Goal: Information Seeking & Learning: Learn about a topic

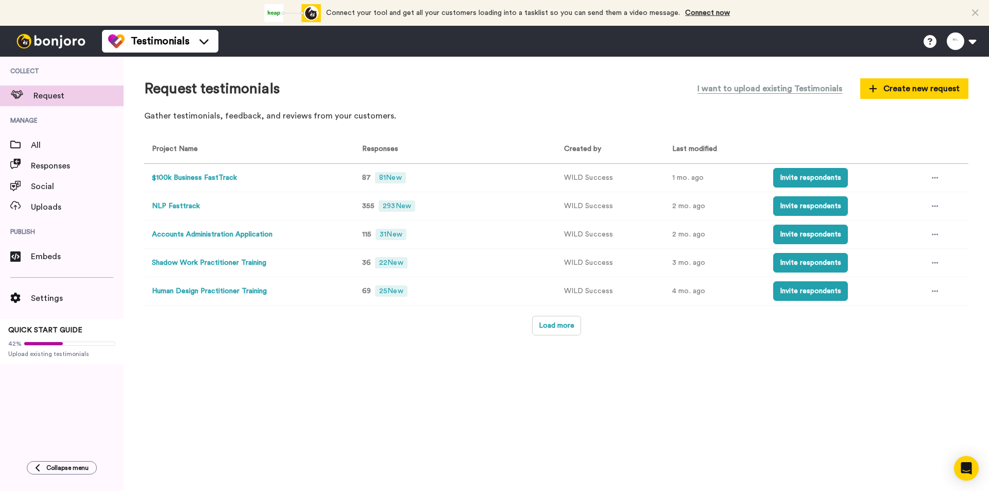
click at [185, 208] on button "NLP Fasttrack" at bounding box center [176, 206] width 48 height 11
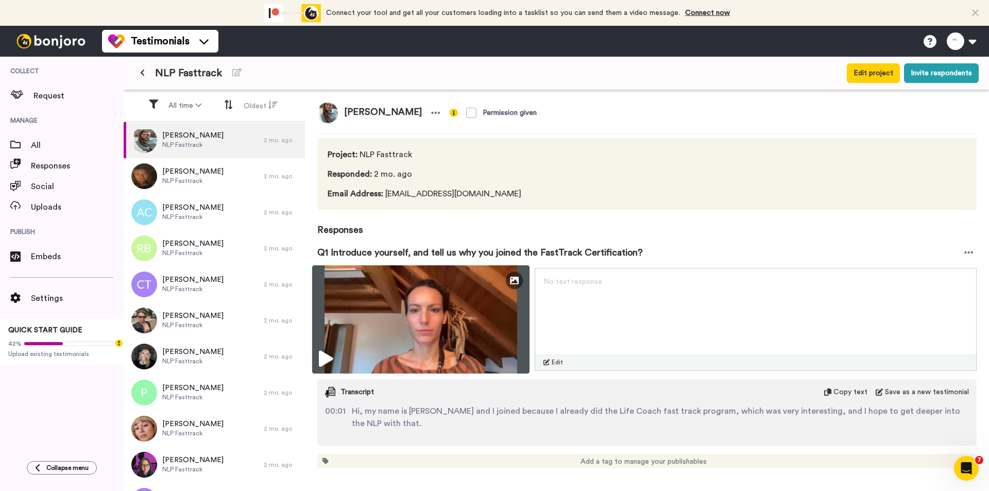
click at [488, 313] on img at bounding box center [420, 319] width 217 height 108
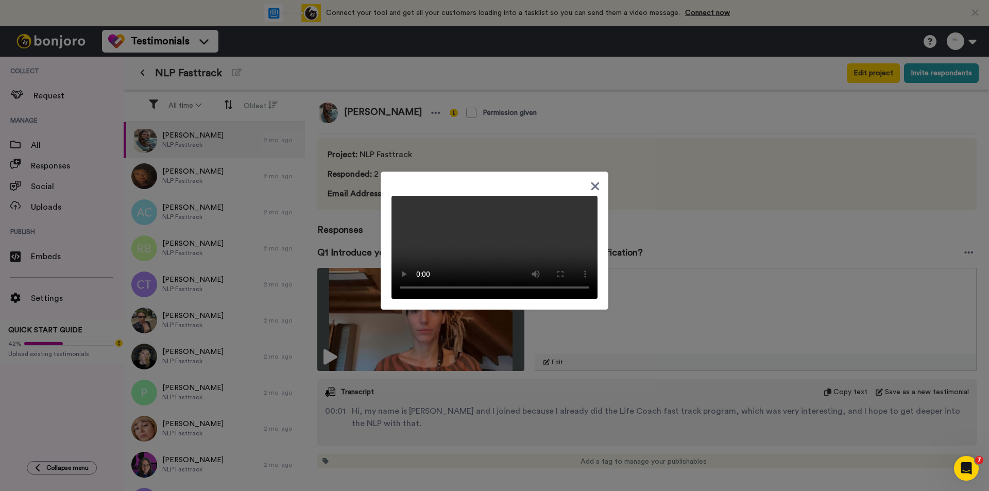
click at [591, 182] on icon at bounding box center [595, 186] width 8 height 8
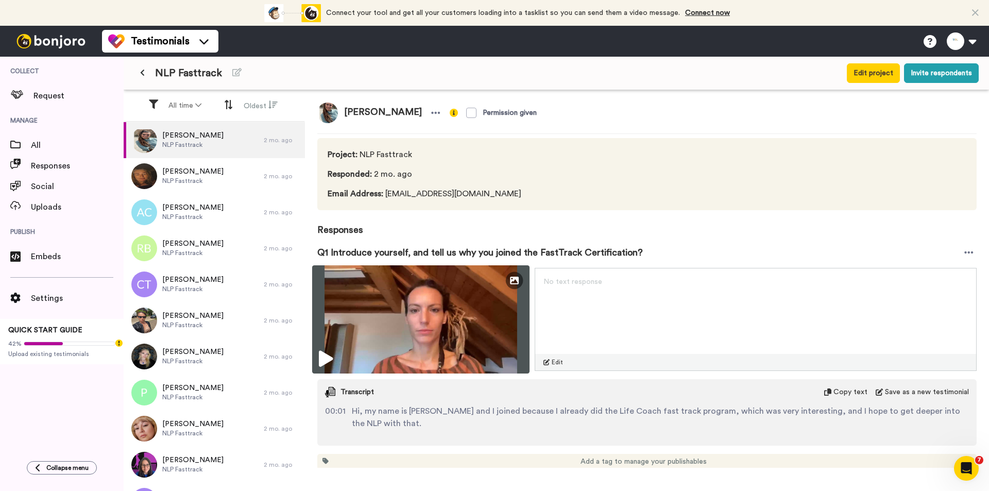
scroll to position [206, 0]
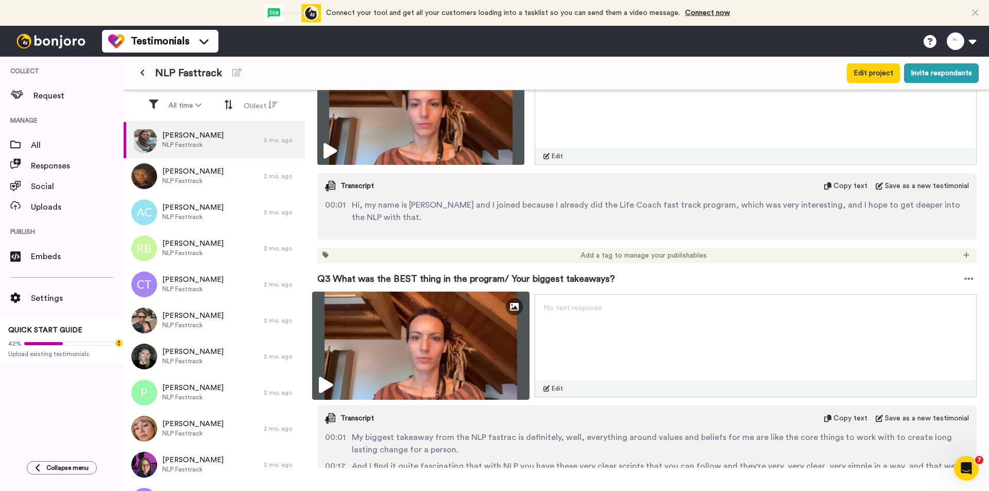
click at [476, 328] on img at bounding box center [420, 345] width 217 height 108
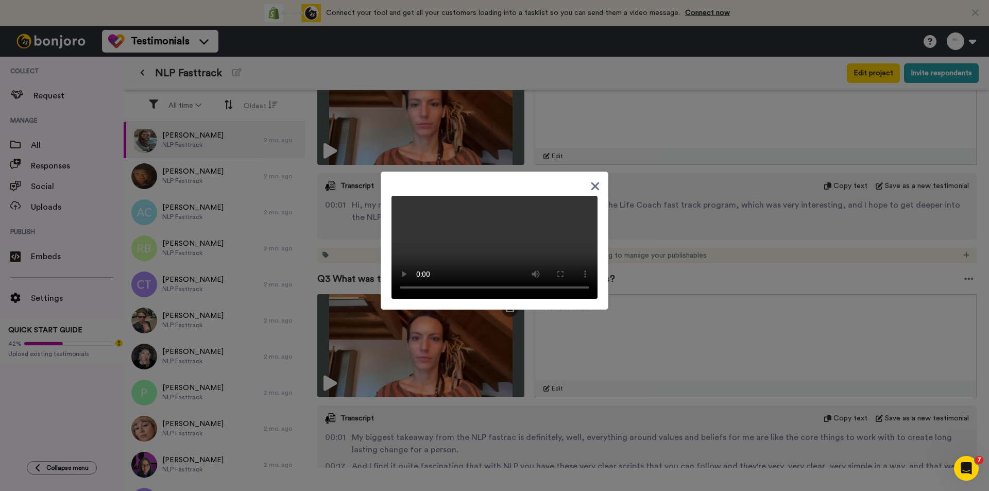
click at [676, 230] on div at bounding box center [494, 245] width 989 height 491
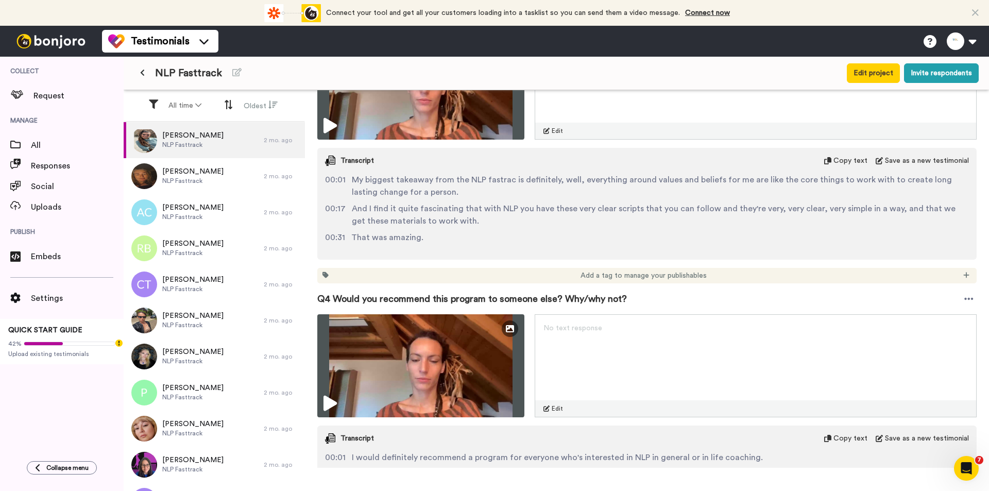
scroll to position [618, 0]
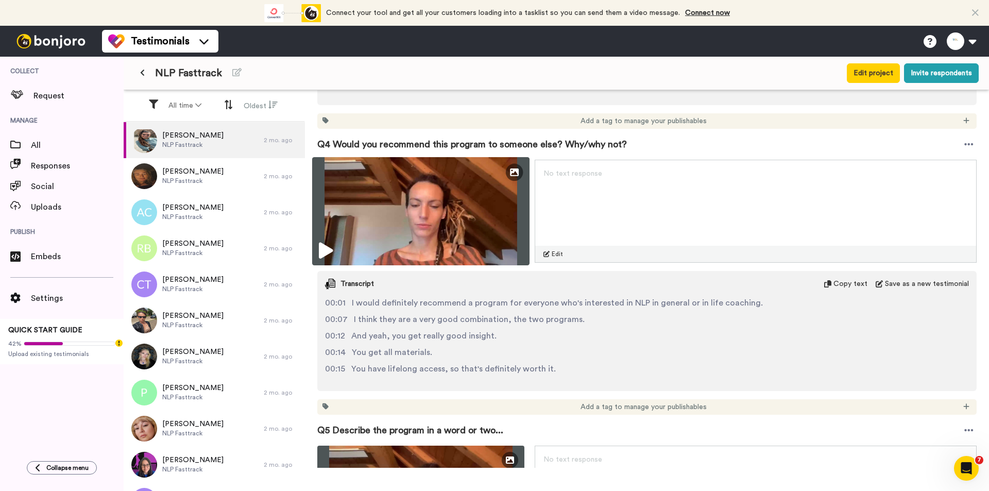
click at [449, 218] on img at bounding box center [420, 211] width 217 height 108
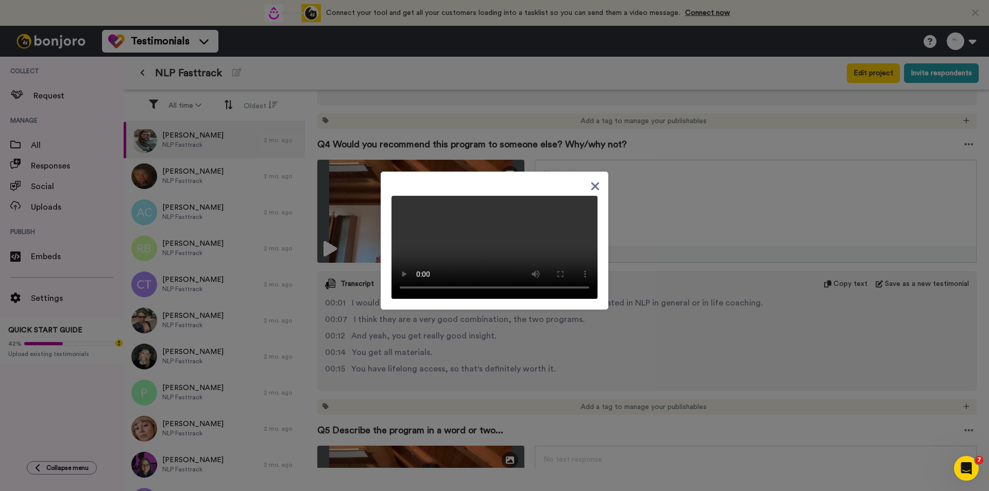
click at [618, 359] on div at bounding box center [494, 245] width 989 height 491
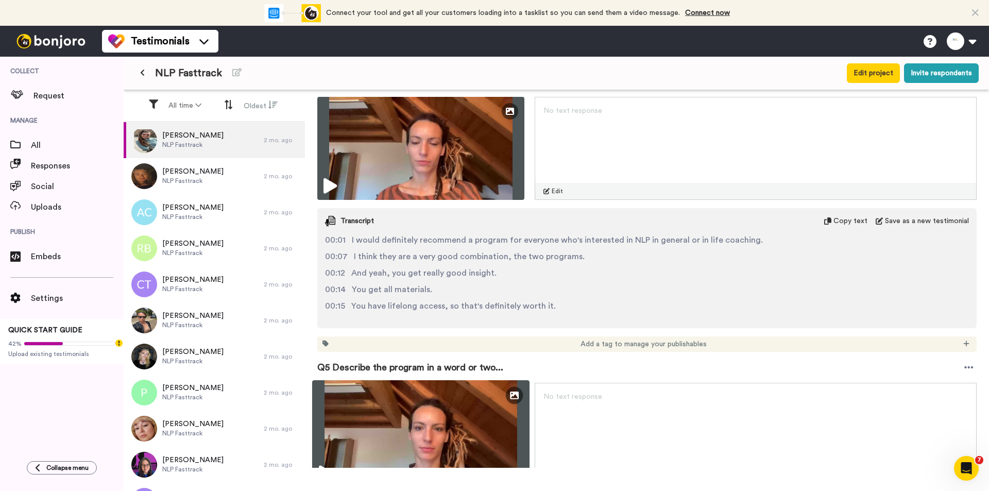
scroll to position [824, 0]
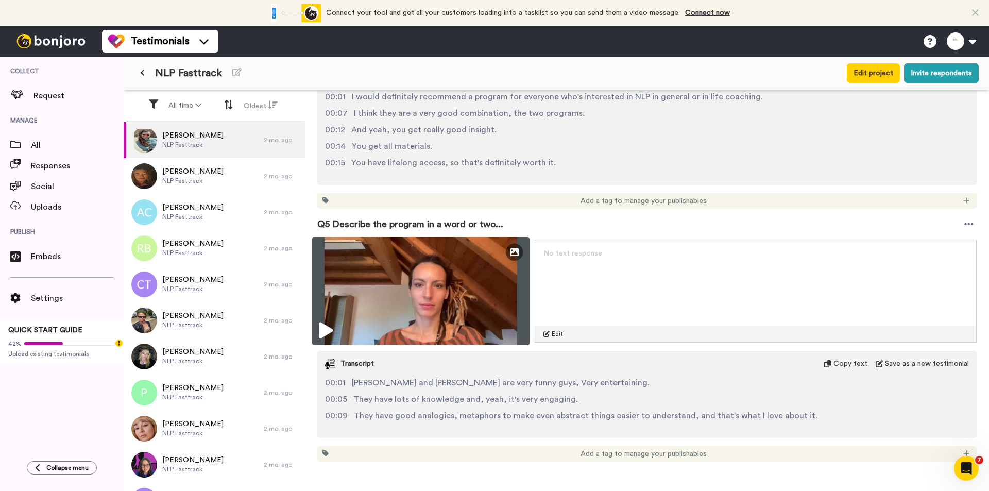
click at [493, 302] on img at bounding box center [420, 291] width 217 height 108
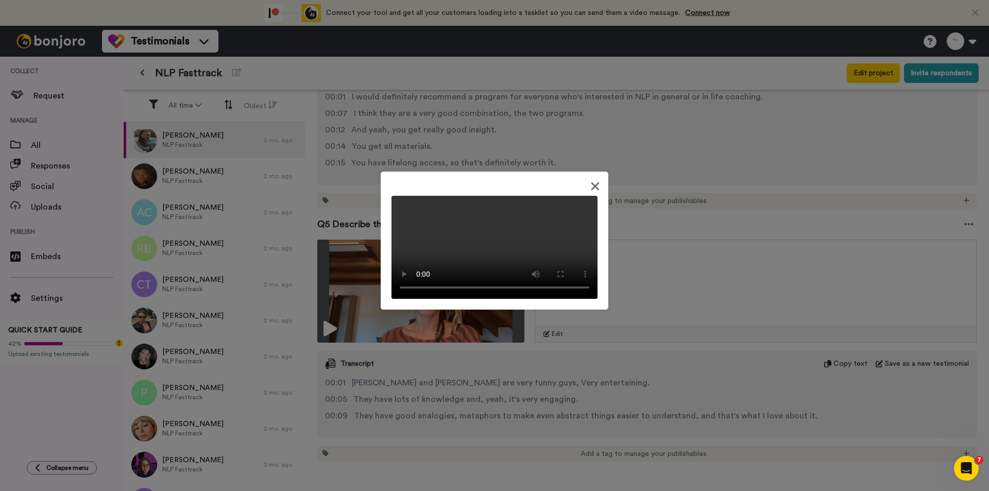
click at [650, 306] on div at bounding box center [494, 245] width 989 height 491
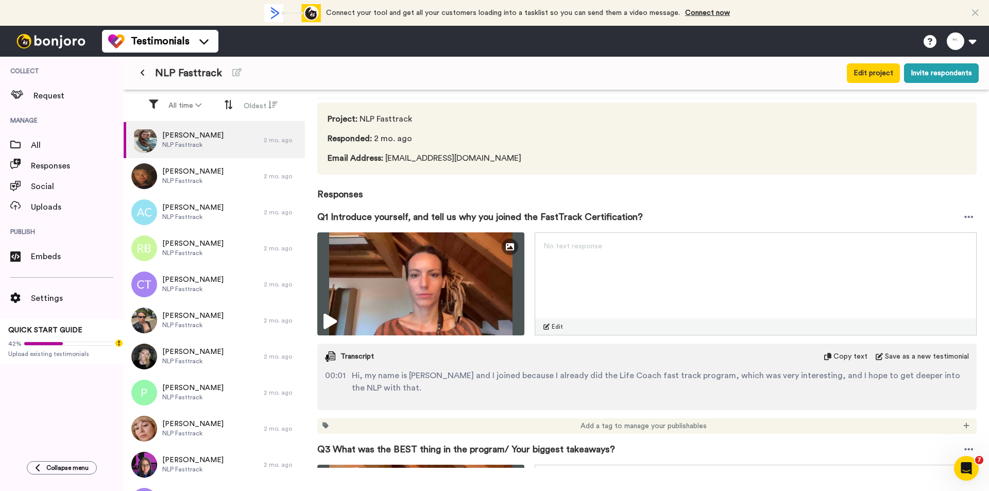
scroll to position [0, 0]
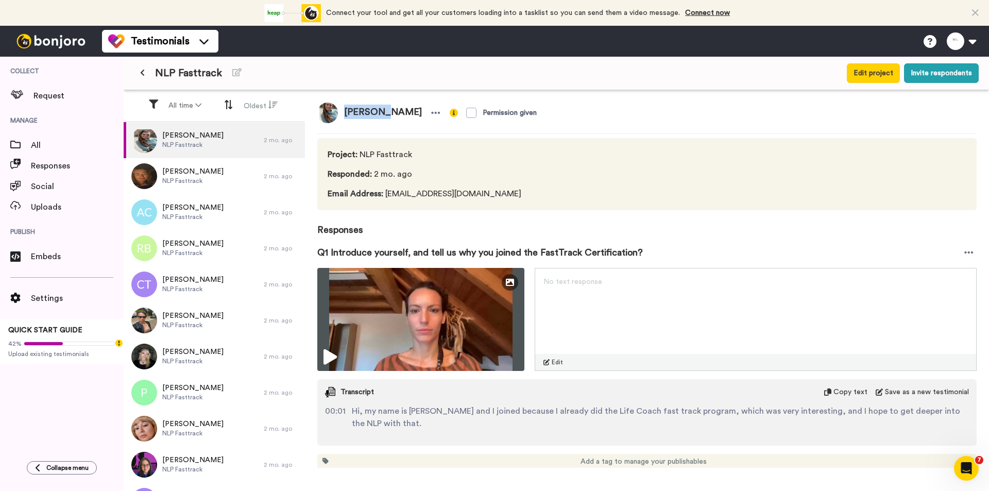
drag, startPoint x: 382, startPoint y: 110, endPoint x: 342, endPoint y: 111, distance: 40.2
click at [342, 111] on span "[PERSON_NAME]" at bounding box center [383, 112] width 90 height 21
copy span "[PERSON_NAME]"
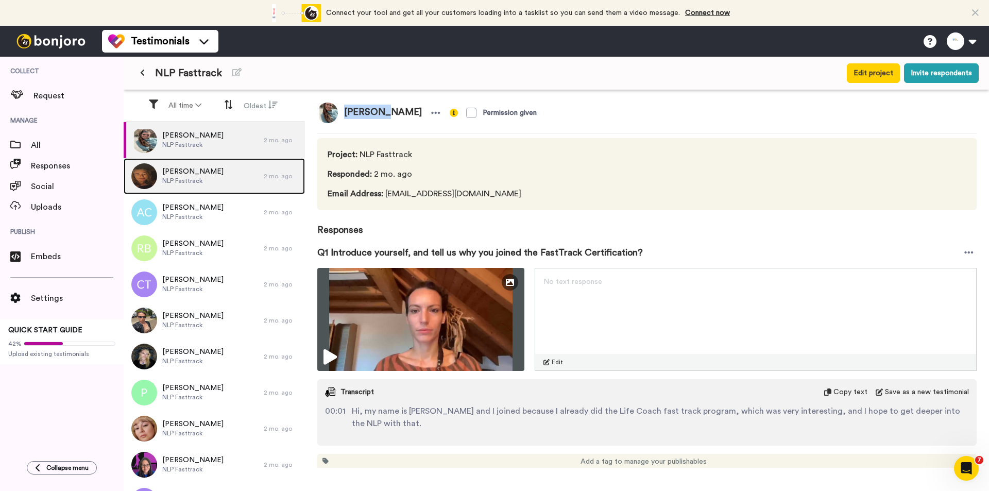
click at [207, 164] on div "[PERSON_NAME] NLP Fasttrack" at bounding box center [194, 176] width 140 height 36
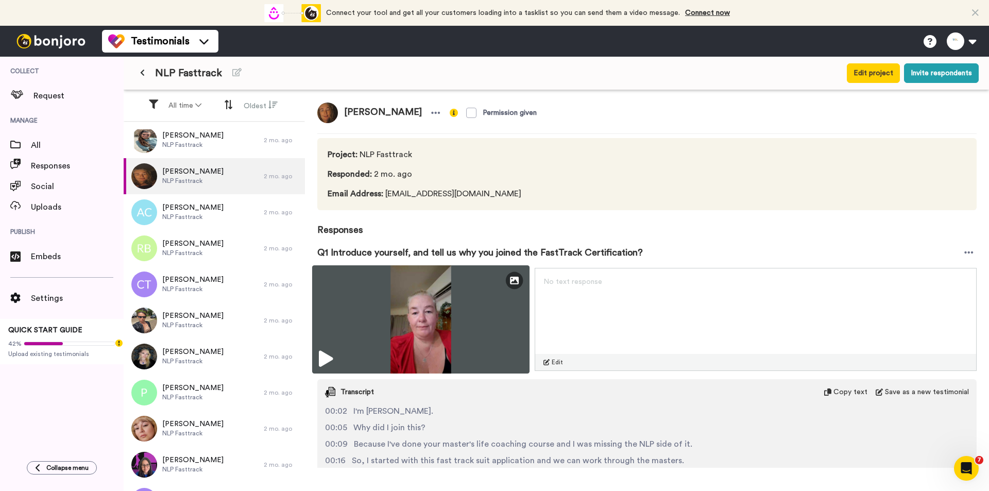
click at [331, 352] on icon at bounding box center [326, 359] width 14 height 16
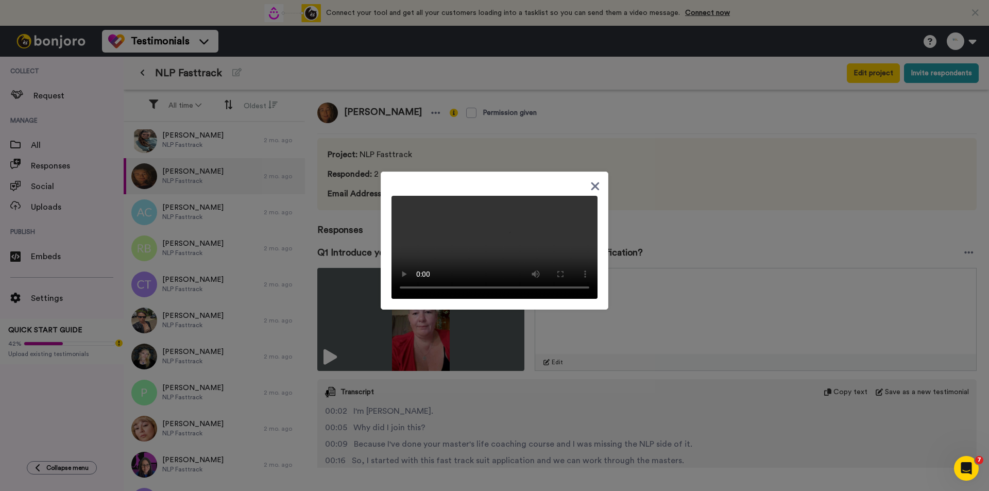
click at [651, 329] on div at bounding box center [494, 245] width 989 height 491
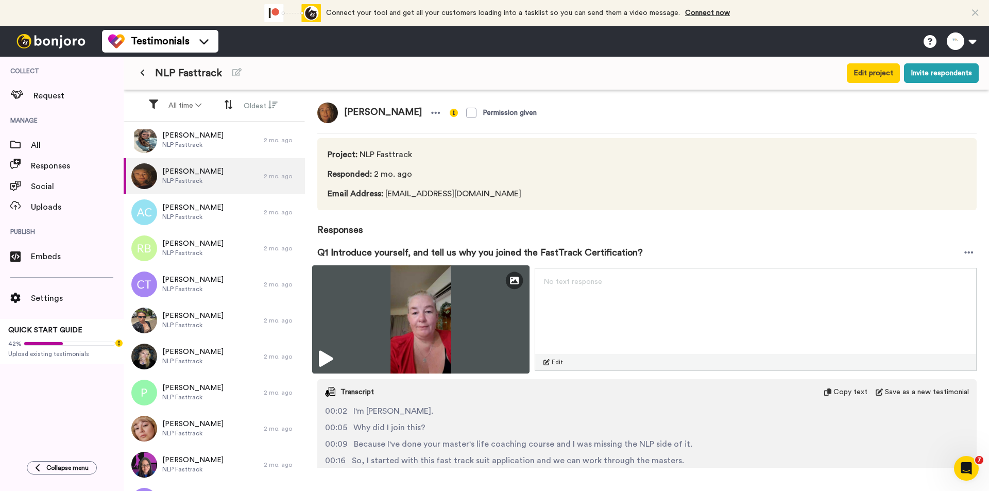
click at [424, 321] on img at bounding box center [420, 319] width 217 height 108
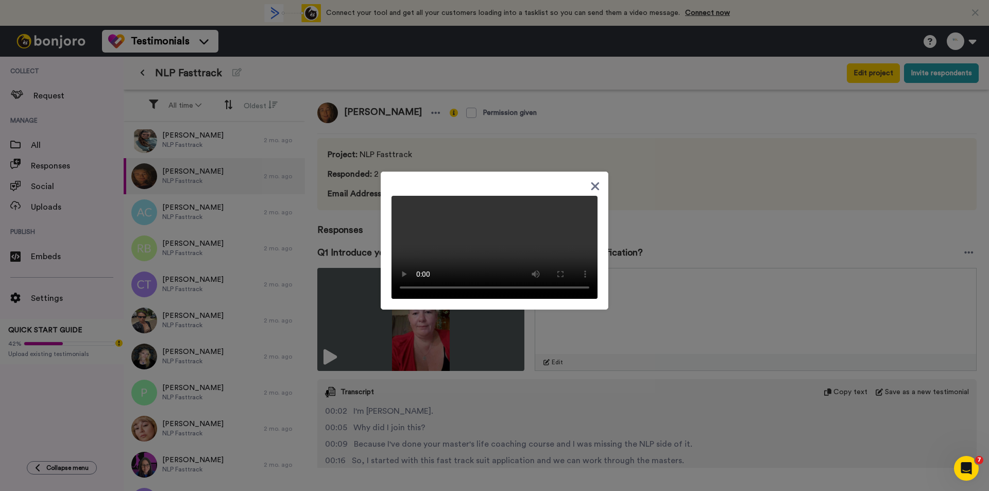
click at [699, 393] on div at bounding box center [494, 245] width 989 height 491
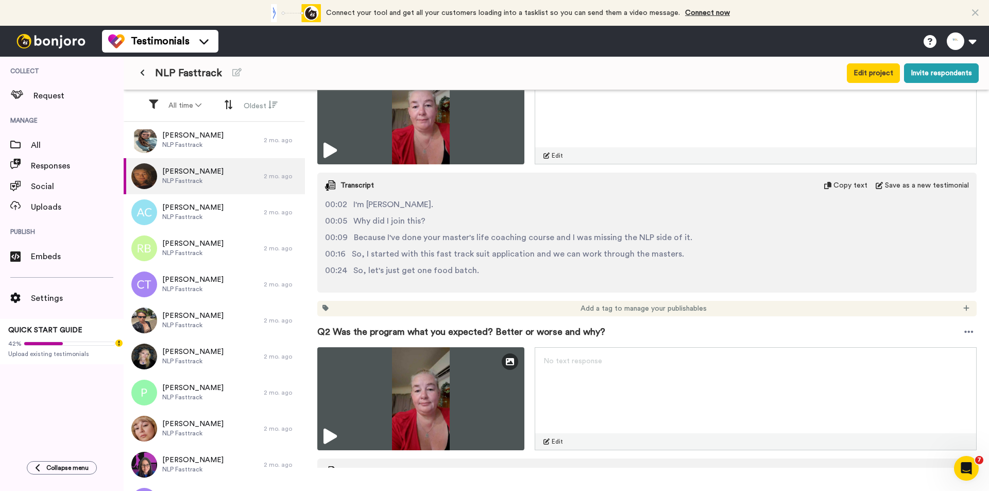
scroll to position [309, 0]
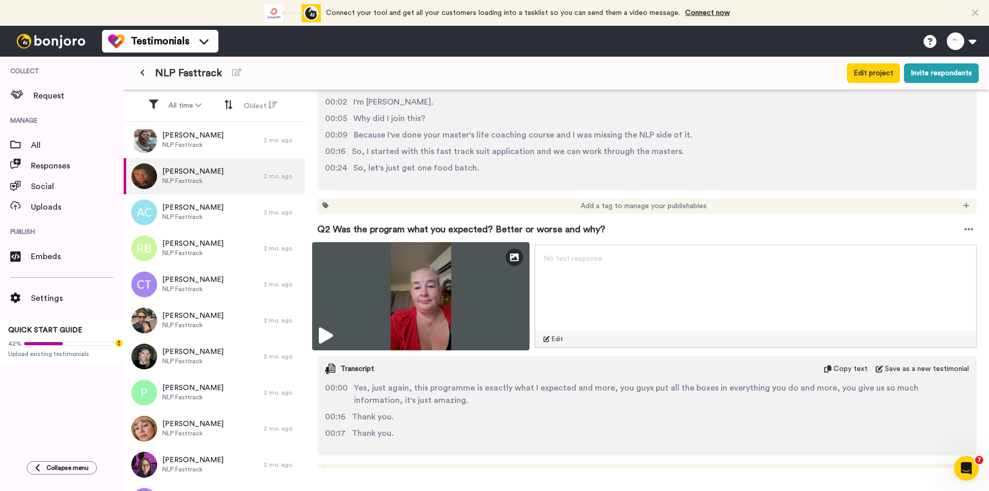
click at [473, 298] on img at bounding box center [420, 296] width 217 height 108
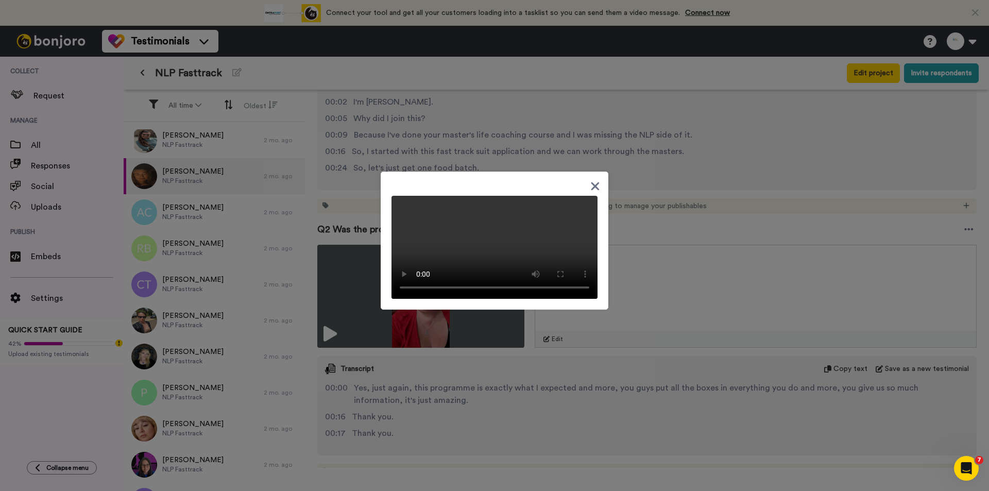
click at [684, 345] on div at bounding box center [494, 245] width 989 height 491
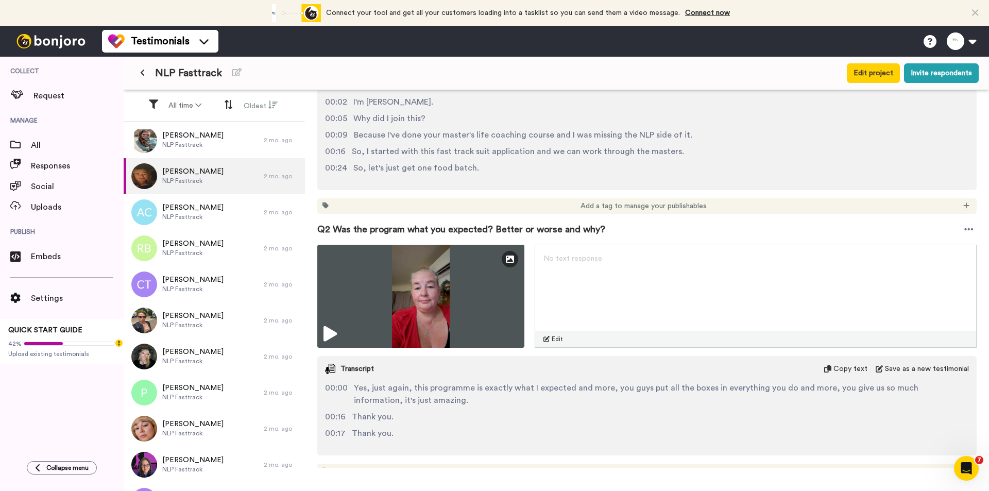
scroll to position [618, 0]
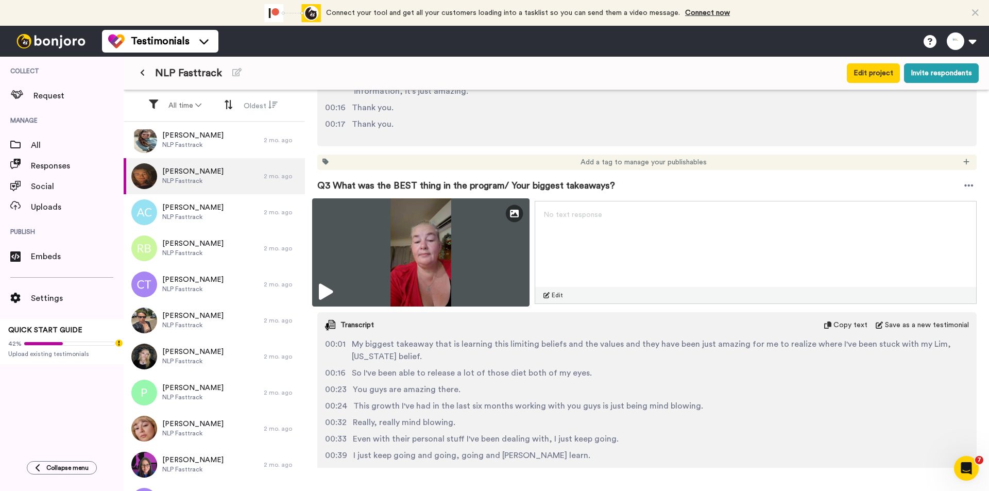
click at [458, 247] on img at bounding box center [420, 252] width 217 height 108
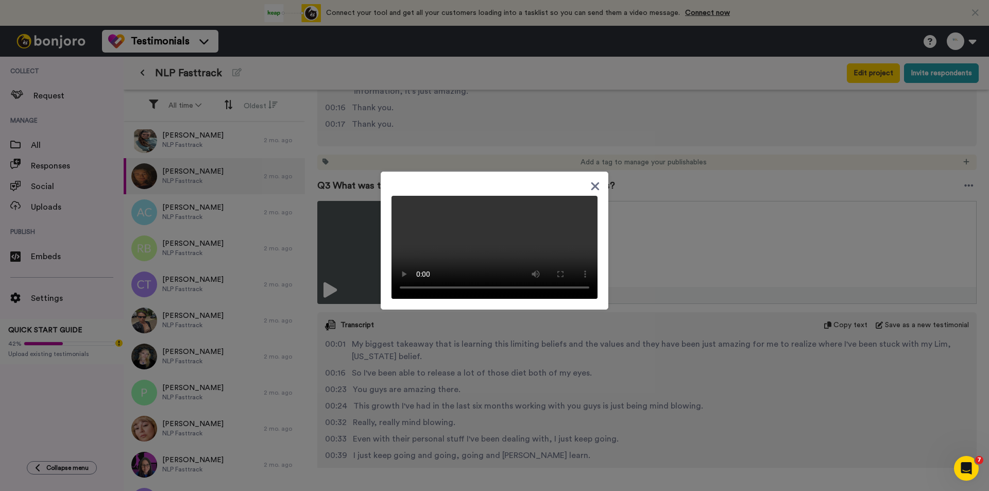
drag, startPoint x: 742, startPoint y: 364, endPoint x: 706, endPoint y: 380, distance: 38.7
click at [742, 364] on div at bounding box center [494, 245] width 989 height 491
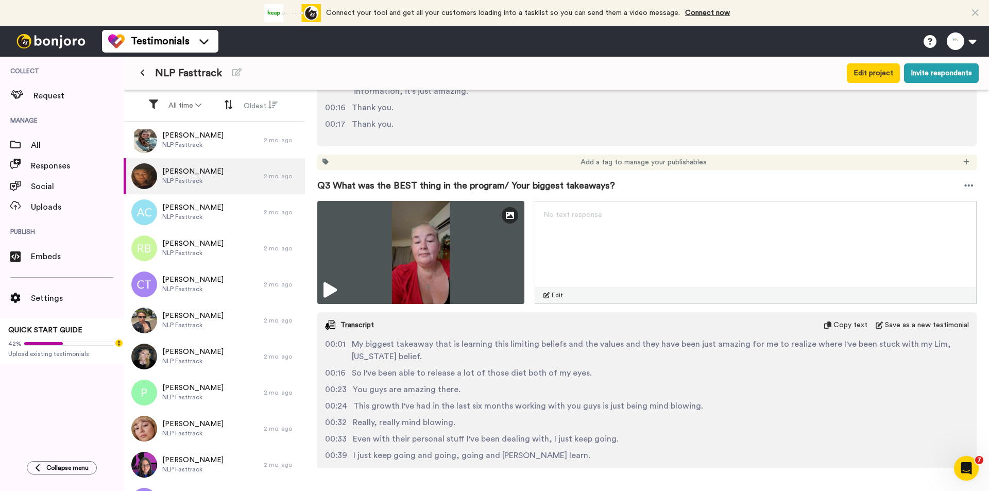
scroll to position [927, 0]
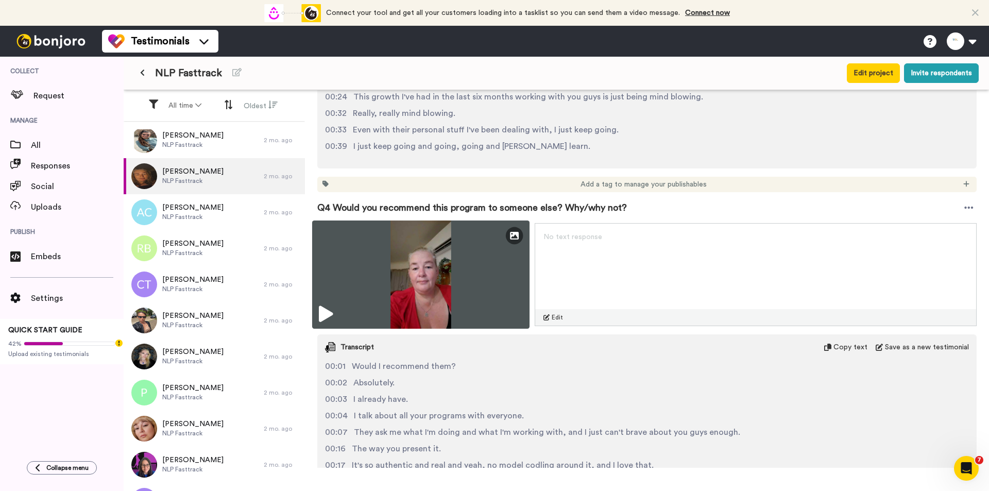
click at [468, 279] on img at bounding box center [420, 274] width 217 height 108
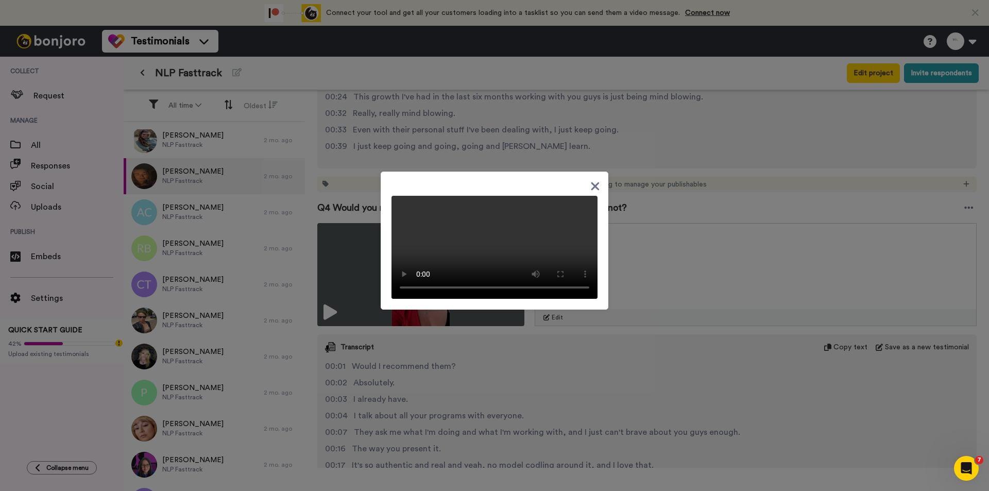
click at [746, 114] on div at bounding box center [494, 245] width 989 height 491
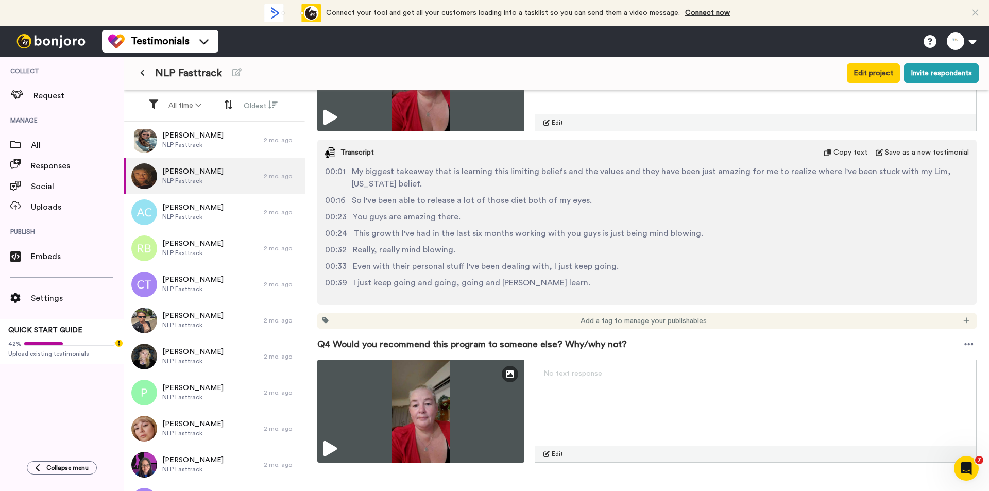
scroll to position [669, 0]
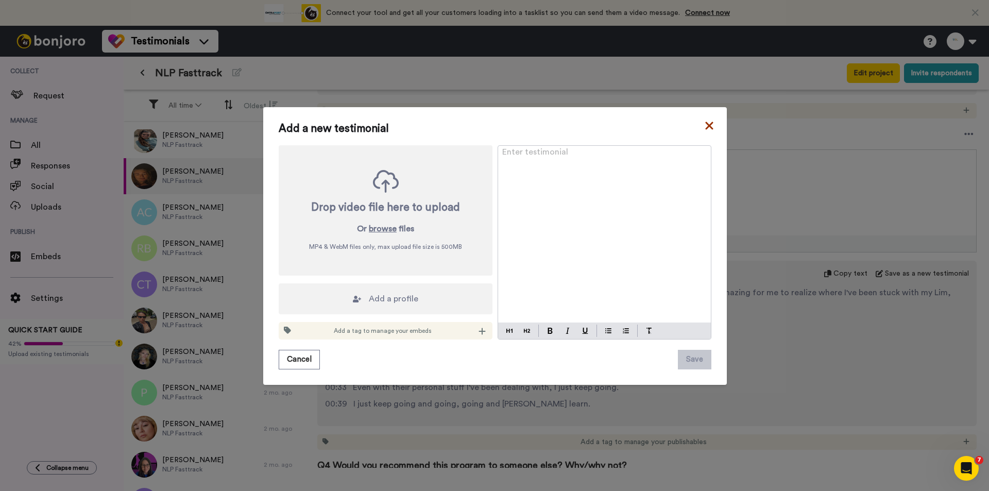
click at [709, 123] on icon at bounding box center [709, 125] width 10 height 12
click at [705, 127] on icon at bounding box center [709, 126] width 8 height 8
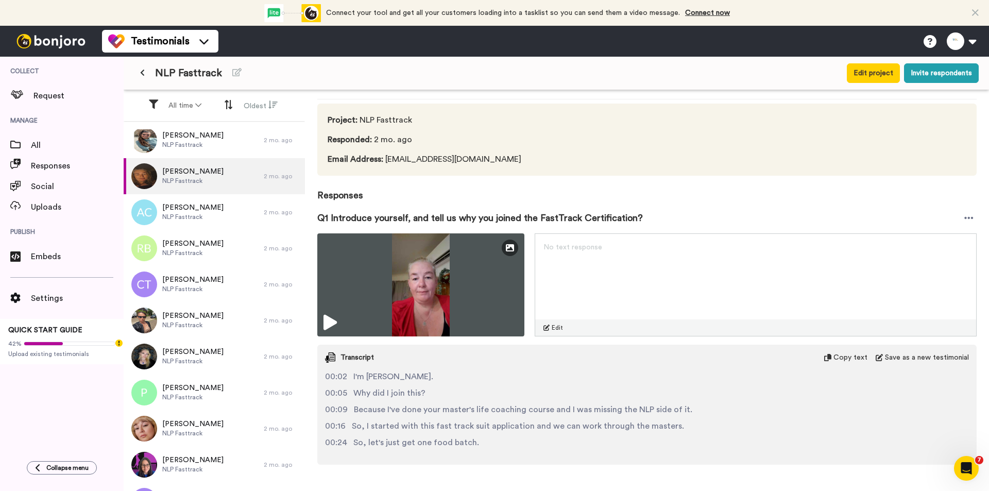
scroll to position [0, 0]
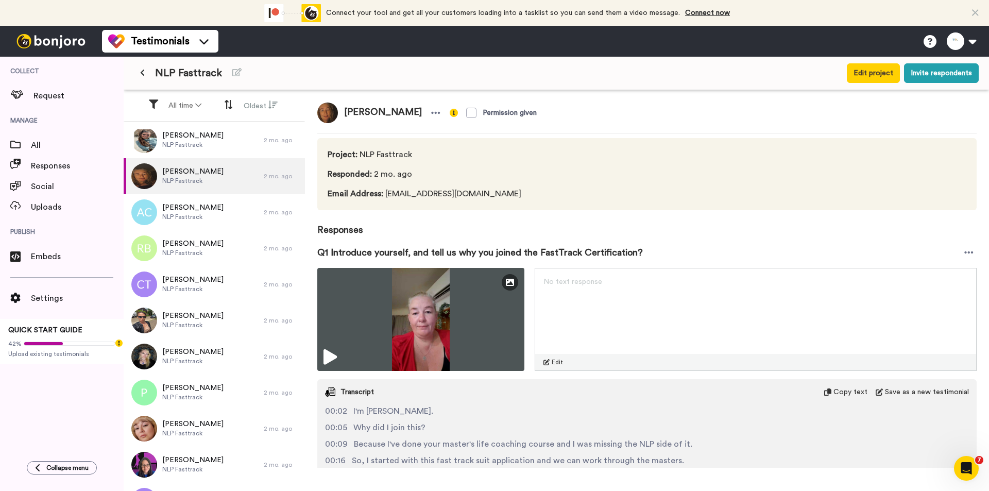
drag, startPoint x: 405, startPoint y: 114, endPoint x: 330, endPoint y: 109, distance: 74.8
click at [330, 109] on div "[PERSON_NAME]" at bounding box center [380, 112] width 126 height 21
copy div "[PERSON_NAME]"
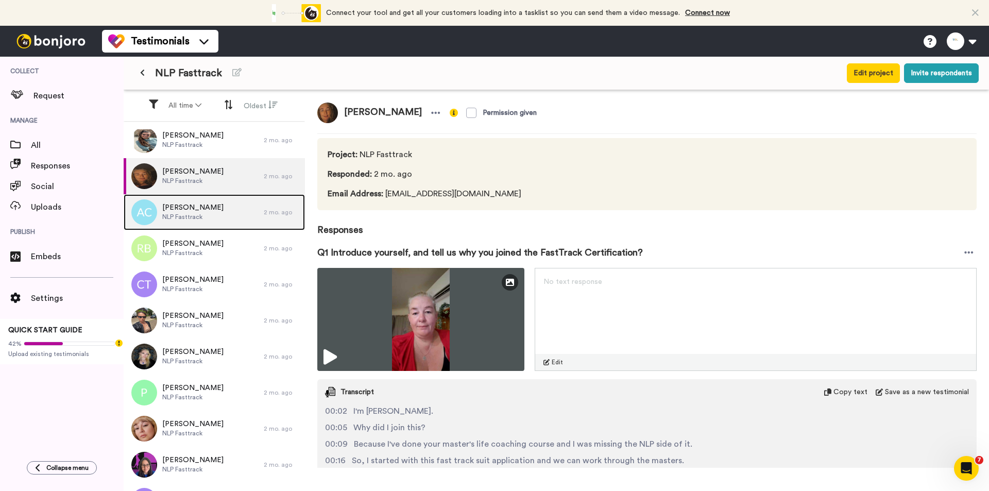
click at [232, 219] on div "[PERSON_NAME] NLP Fasttrack" at bounding box center [194, 212] width 140 height 36
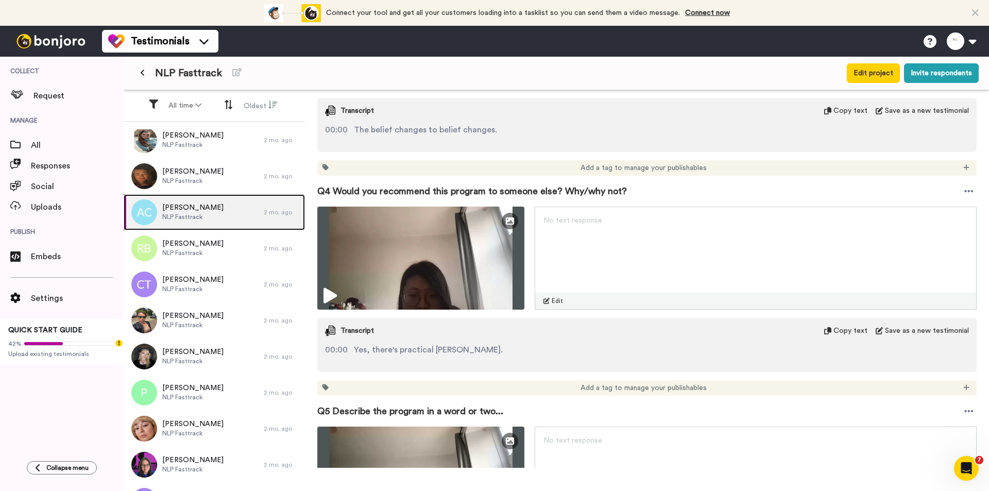
scroll to position [824, 0]
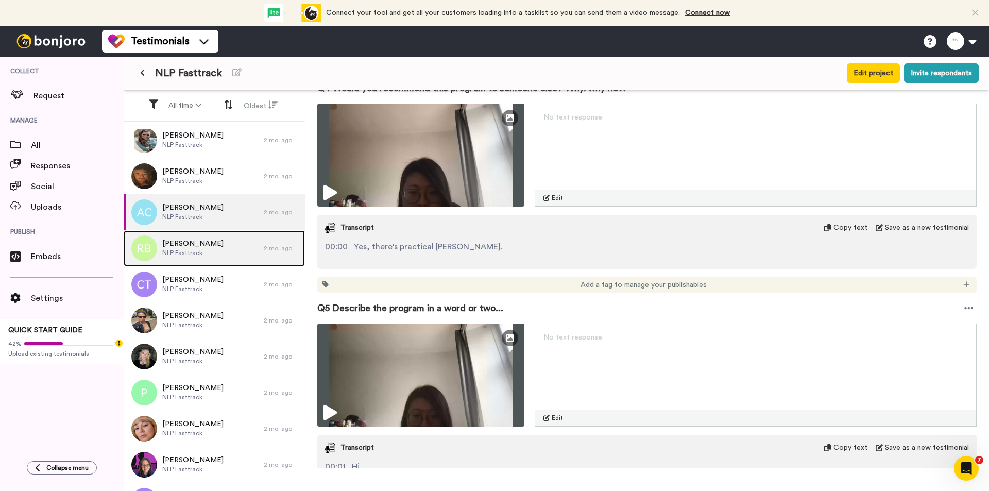
click at [225, 252] on div "[PERSON_NAME] NLP Fasttrack" at bounding box center [194, 248] width 140 height 36
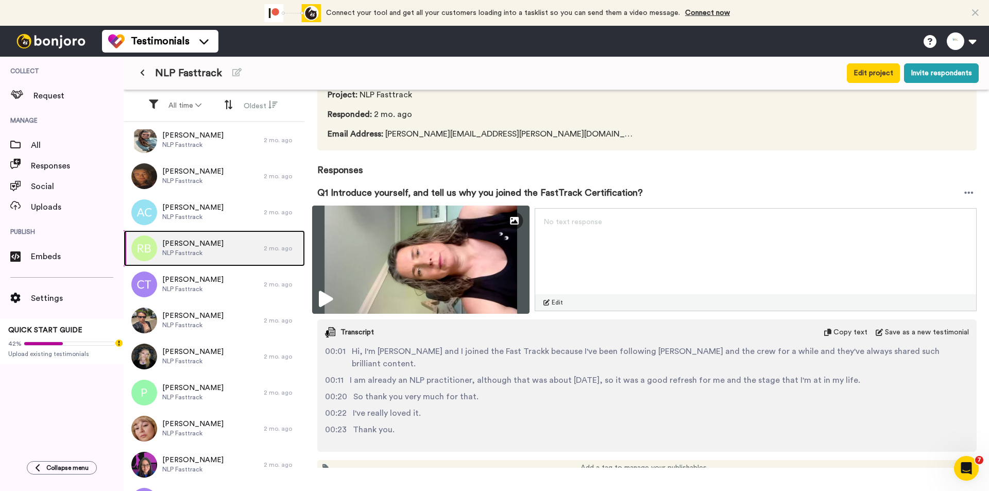
scroll to position [154, 0]
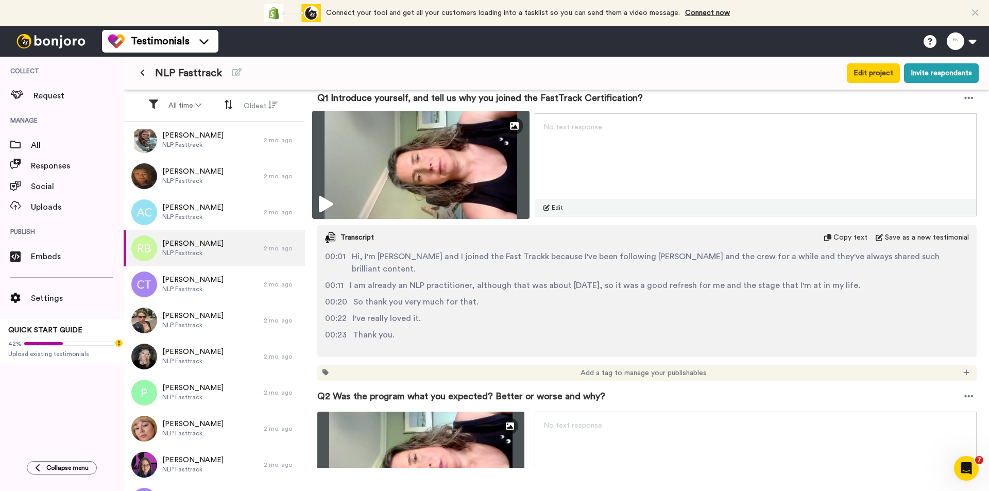
click at [441, 169] on img at bounding box center [420, 165] width 217 height 108
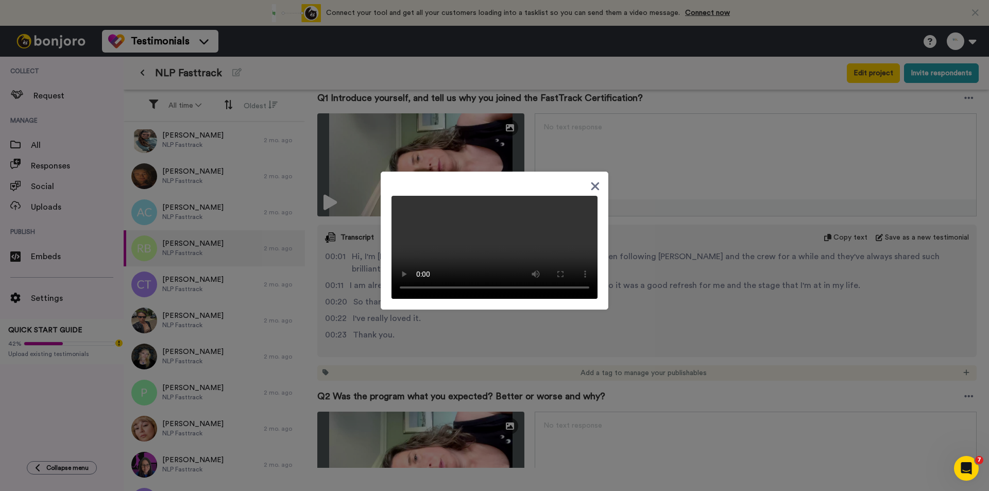
drag, startPoint x: 635, startPoint y: 298, endPoint x: 619, endPoint y: 304, distance: 17.6
click at [635, 298] on div at bounding box center [494, 245] width 989 height 491
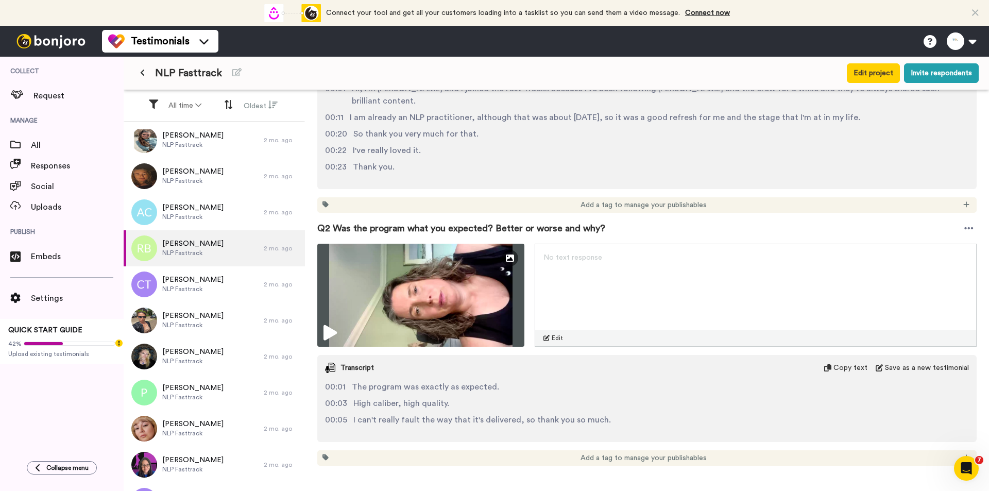
scroll to position [412, 0]
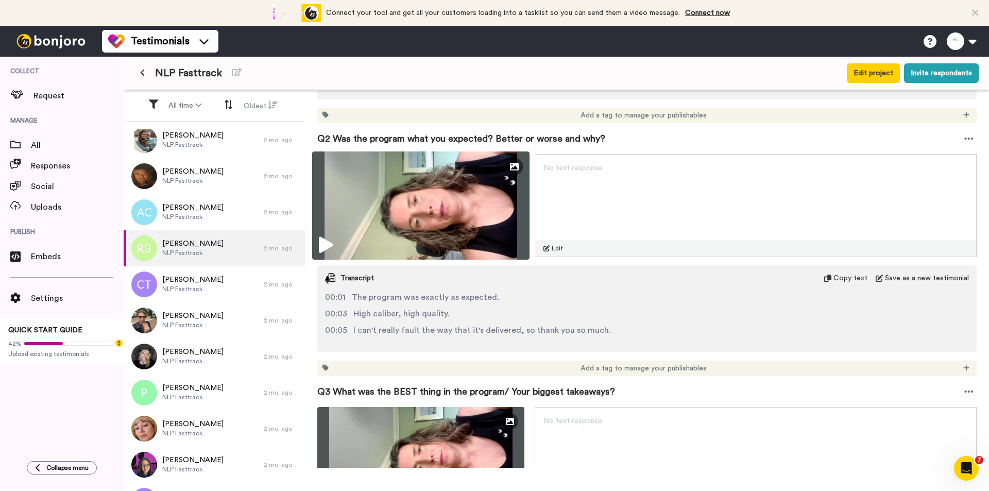
click at [454, 204] on img at bounding box center [420, 205] width 217 height 108
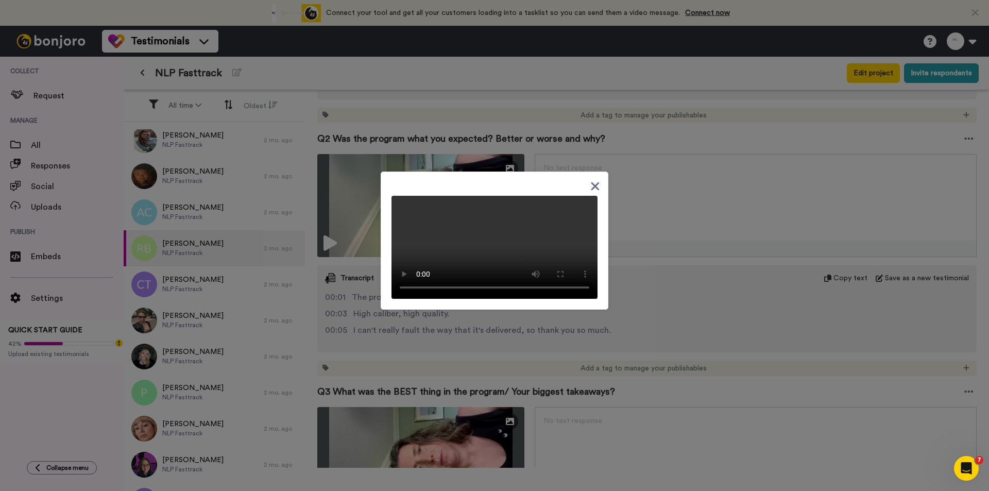
click at [643, 321] on div at bounding box center [494, 245] width 989 height 491
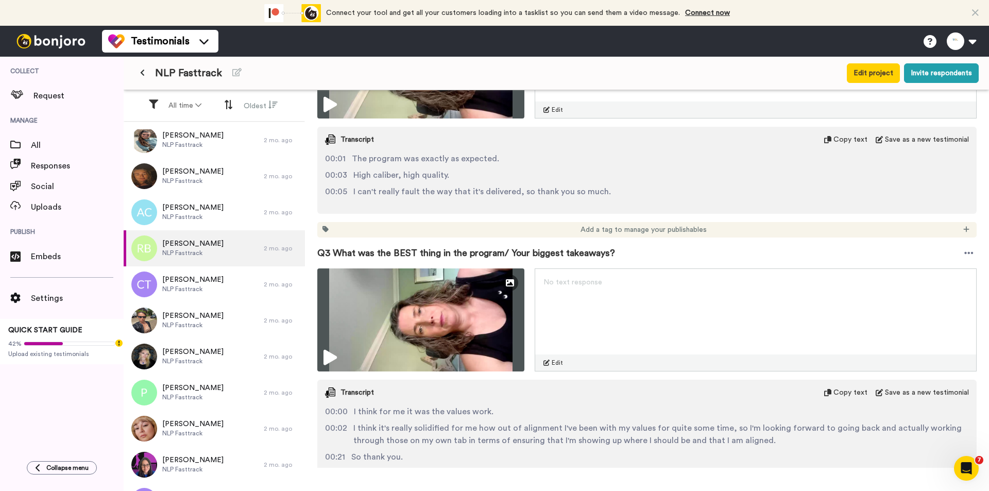
scroll to position [618, 0]
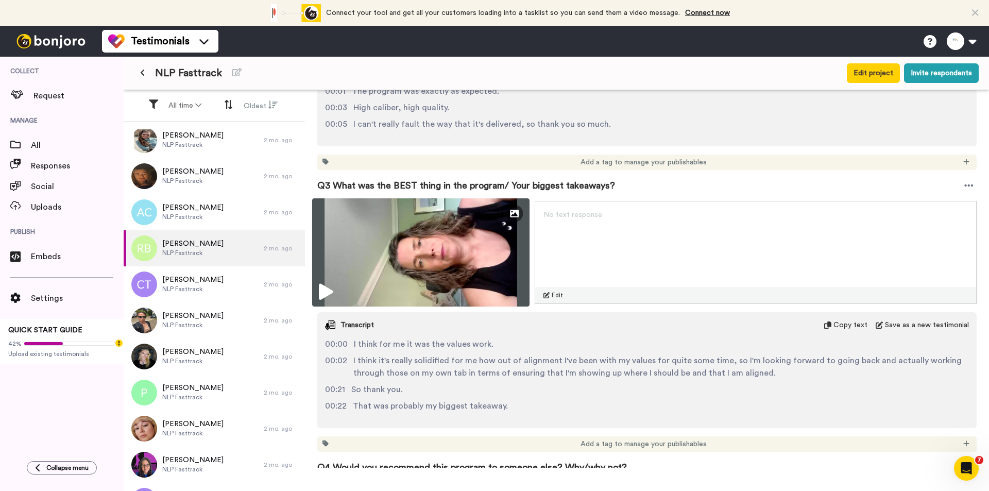
click at [444, 233] on img at bounding box center [420, 252] width 217 height 108
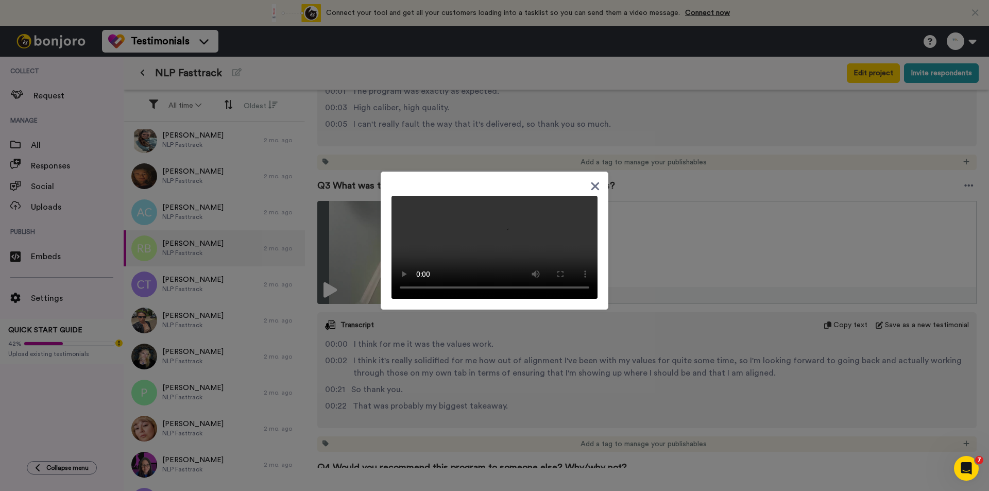
drag, startPoint x: 679, startPoint y: 355, endPoint x: 673, endPoint y: 362, distance: 9.1
click at [679, 355] on div at bounding box center [494, 245] width 989 height 491
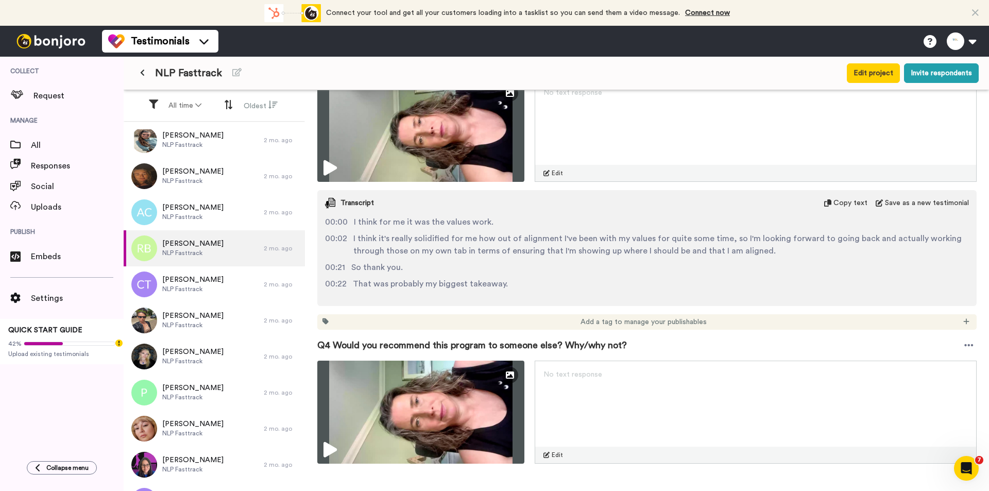
scroll to position [875, 0]
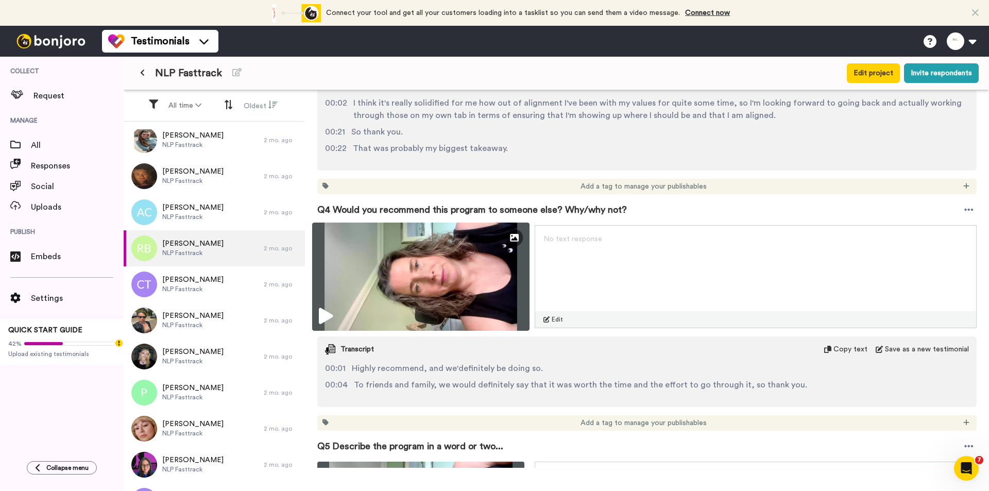
click at [483, 272] on img at bounding box center [420, 276] width 217 height 108
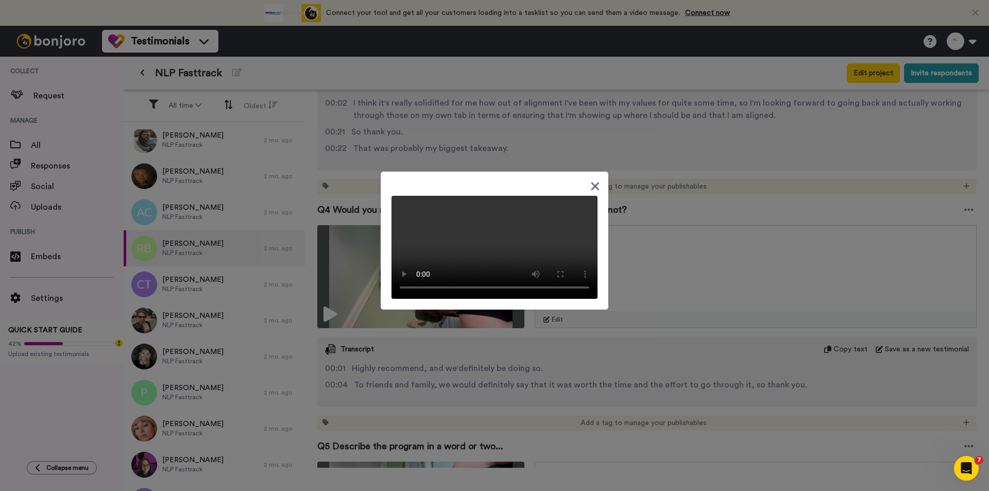
click at [599, 388] on div at bounding box center [494, 245] width 989 height 491
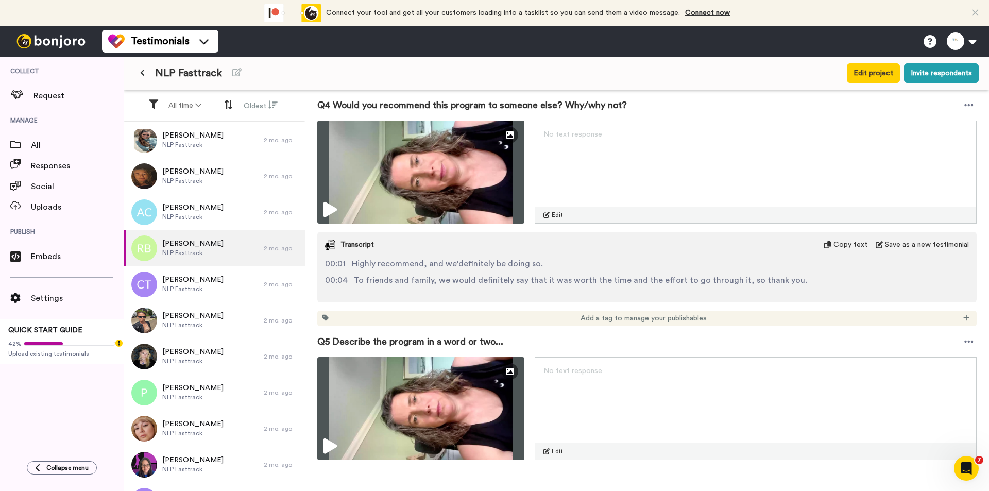
scroll to position [1081, 0]
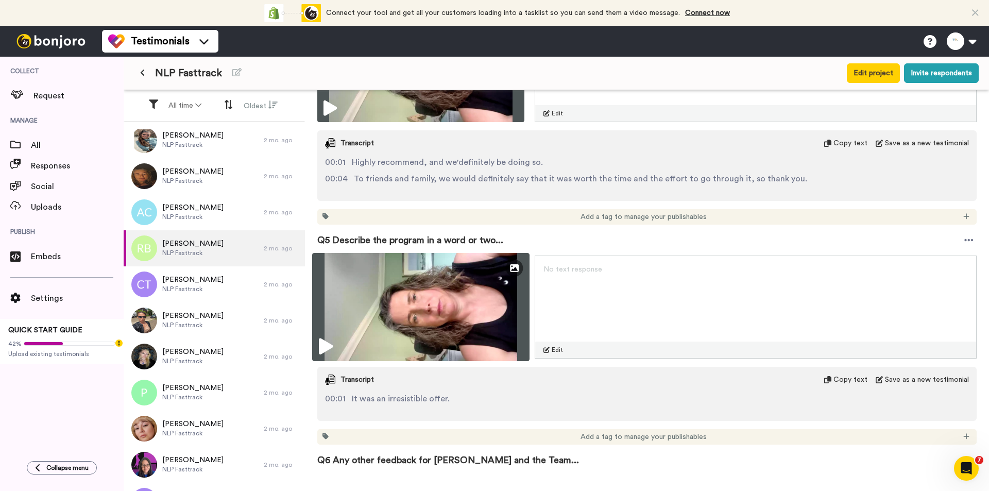
click at [505, 317] on img at bounding box center [420, 307] width 217 height 108
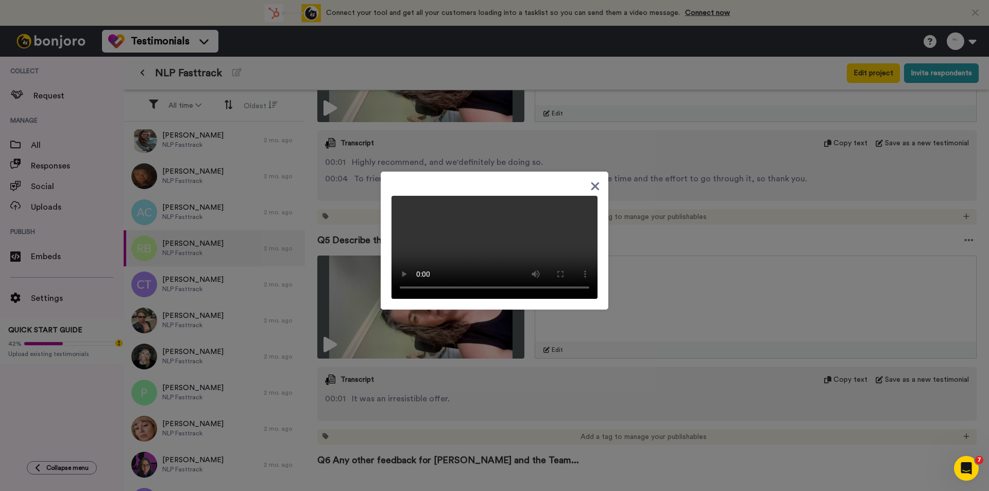
click at [570, 381] on div at bounding box center [494, 245] width 989 height 491
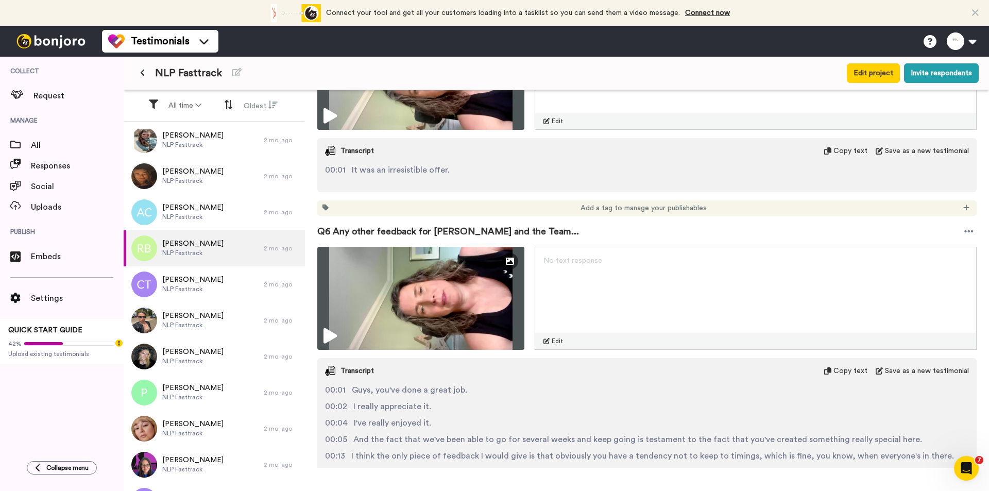
scroll to position [1339, 0]
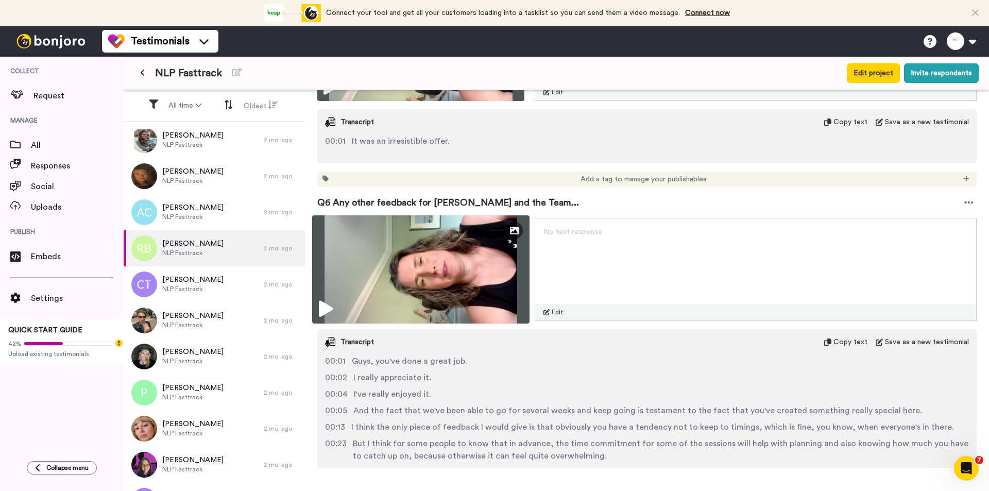
click at [464, 267] on img at bounding box center [420, 269] width 217 height 108
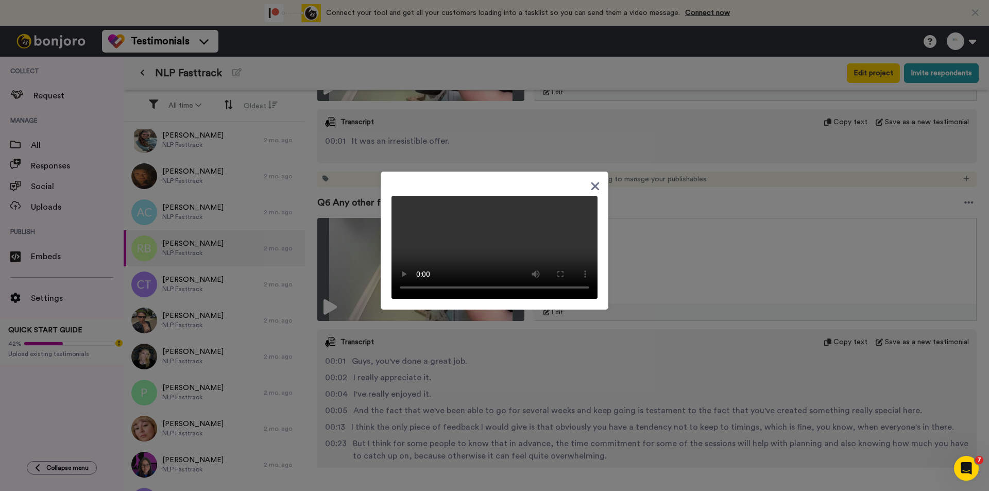
click at [662, 264] on div at bounding box center [494, 245] width 989 height 491
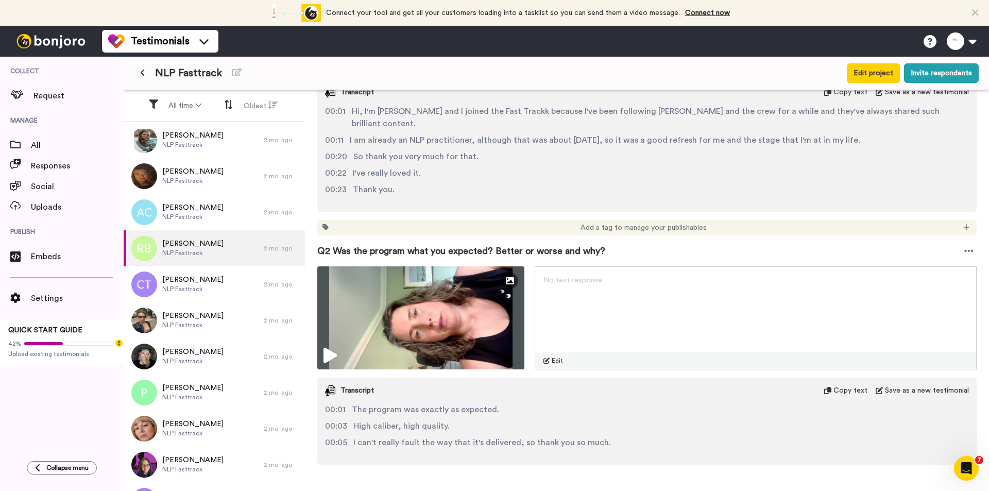
scroll to position [0, 0]
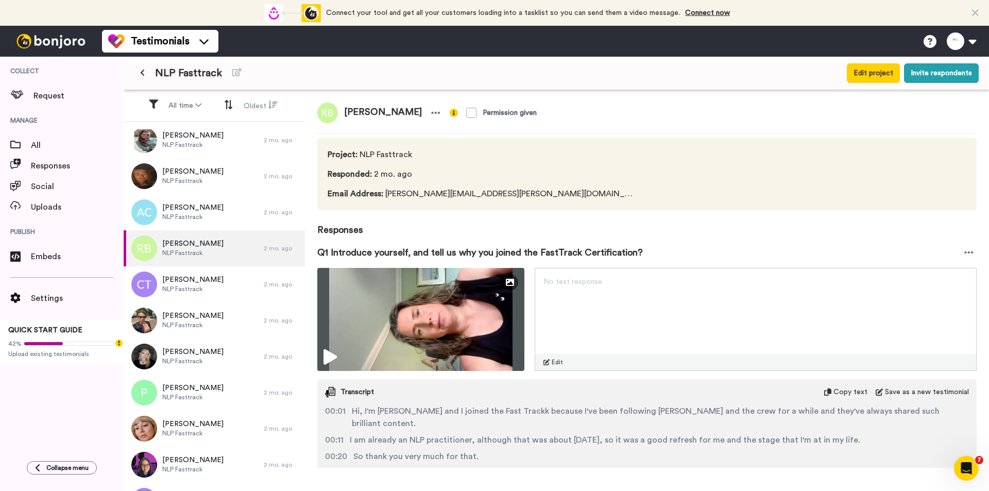
drag, startPoint x: 405, startPoint y: 110, endPoint x: 343, endPoint y: 107, distance: 61.9
click at [343, 107] on span "[PERSON_NAME]" at bounding box center [383, 112] width 90 height 21
copy span "[PERSON_NAME]"
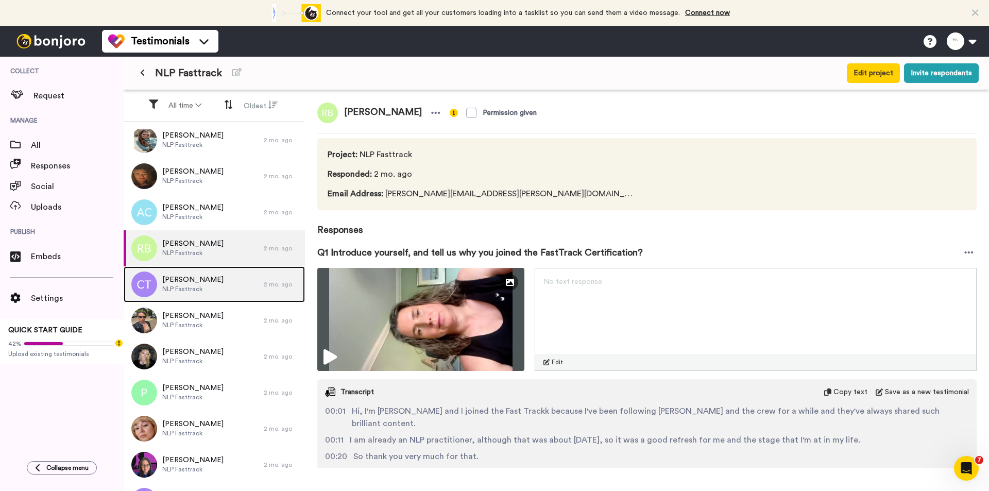
click at [208, 284] on span "[PERSON_NAME]" at bounding box center [192, 279] width 61 height 10
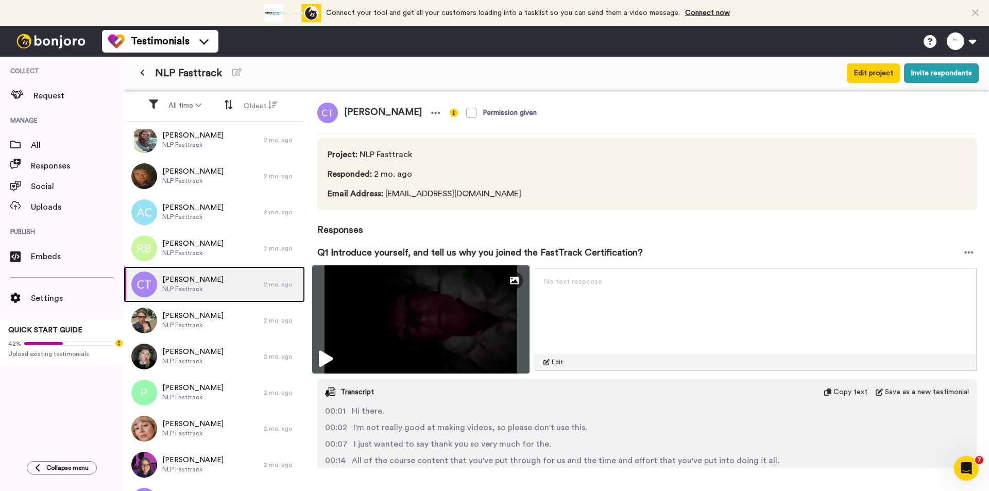
scroll to position [94, 0]
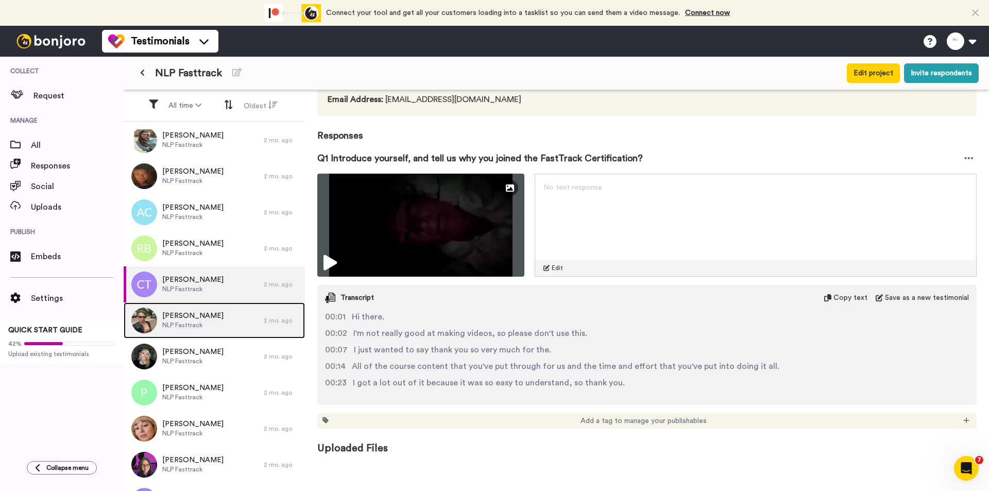
click at [189, 315] on span "[PERSON_NAME]" at bounding box center [192, 316] width 61 height 10
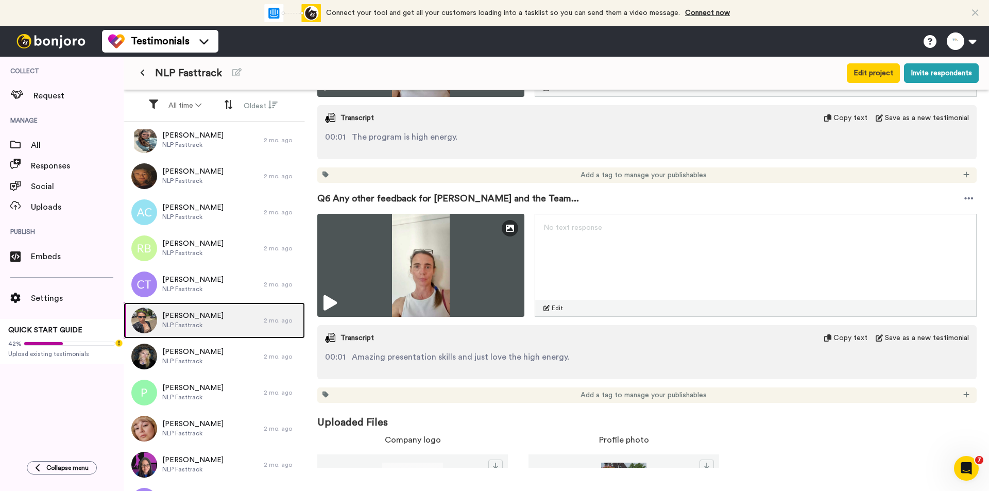
scroll to position [1316, 0]
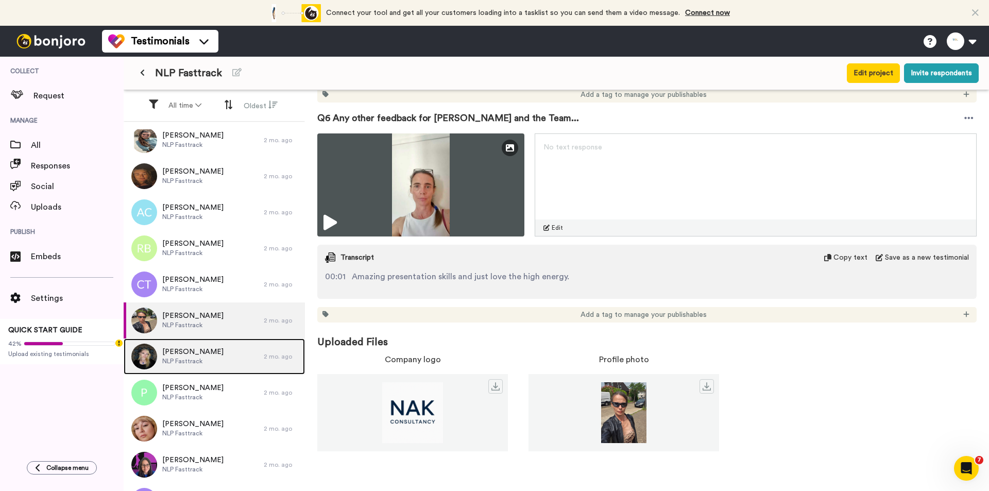
click at [215, 358] on div "[PERSON_NAME] NLP Fasttrack" at bounding box center [194, 356] width 140 height 36
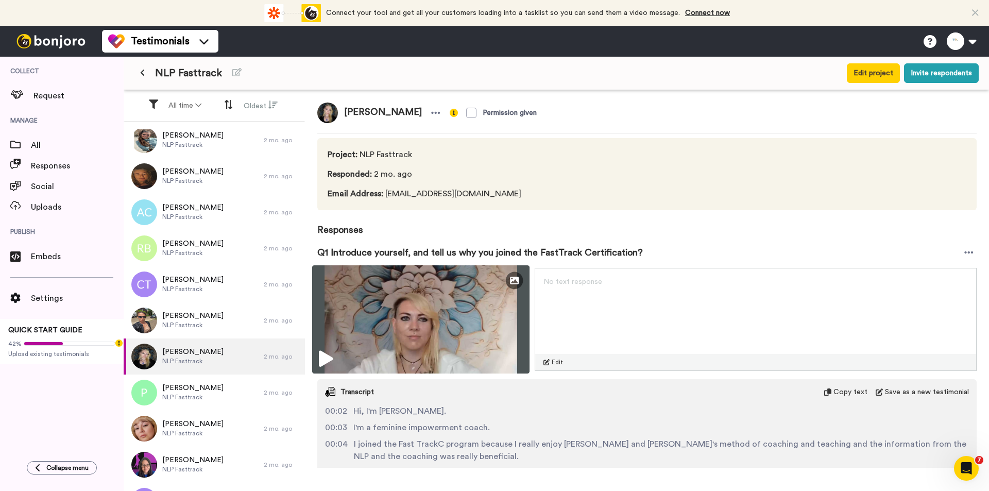
click at [424, 329] on img at bounding box center [420, 319] width 217 height 108
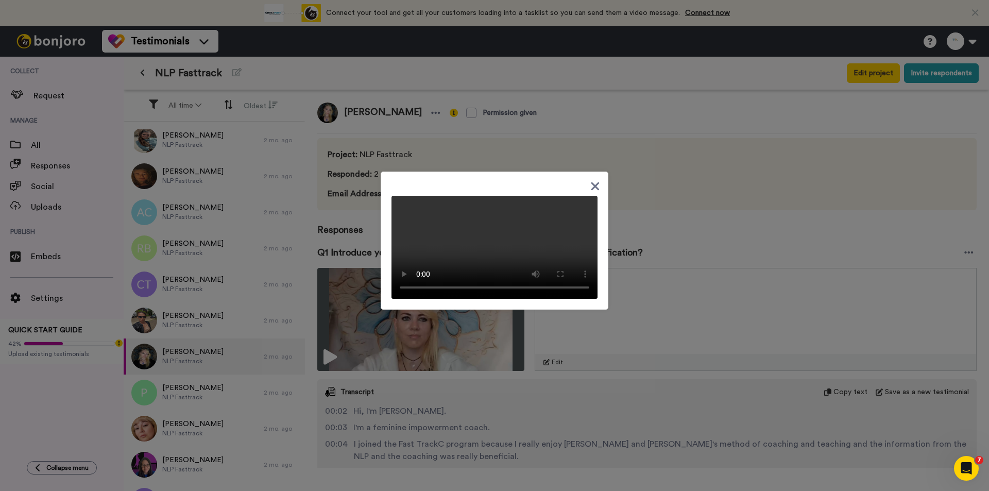
click at [591, 182] on icon at bounding box center [595, 186] width 8 height 8
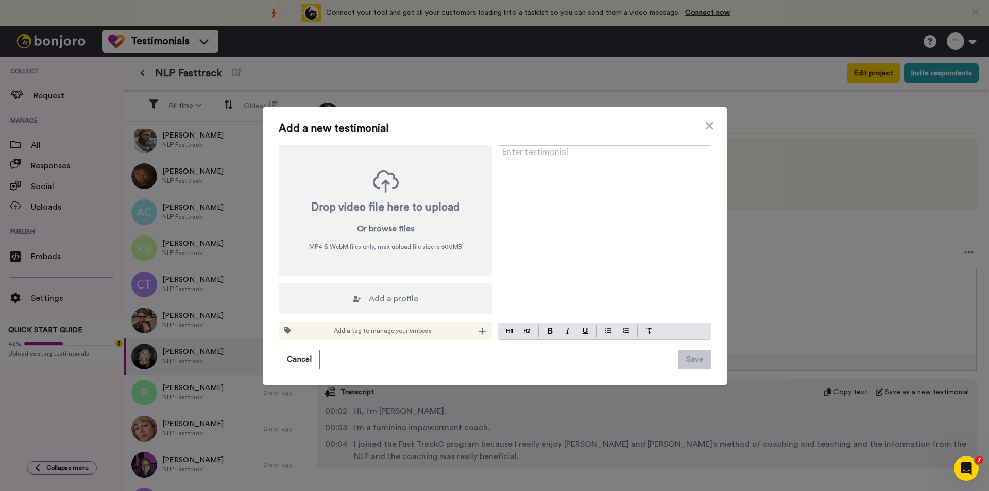
click at [712, 128] on div "Add a new testimonial Drop video file here to upload Or browse files MP4 & WebM…" at bounding box center [494, 246] width 463 height 278
click at [706, 128] on icon at bounding box center [709, 125] width 10 height 12
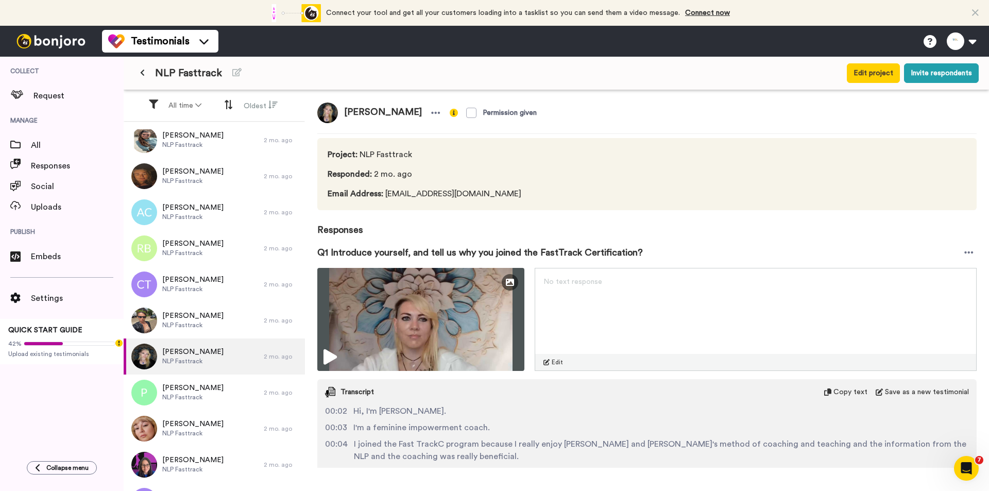
click at [502, 230] on span "Responses" at bounding box center [646, 223] width 659 height 27
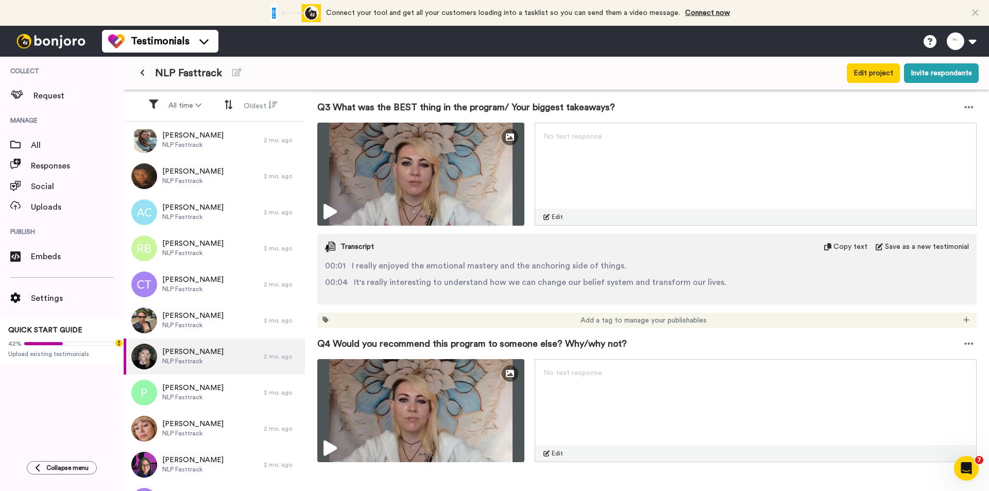
scroll to position [412, 0]
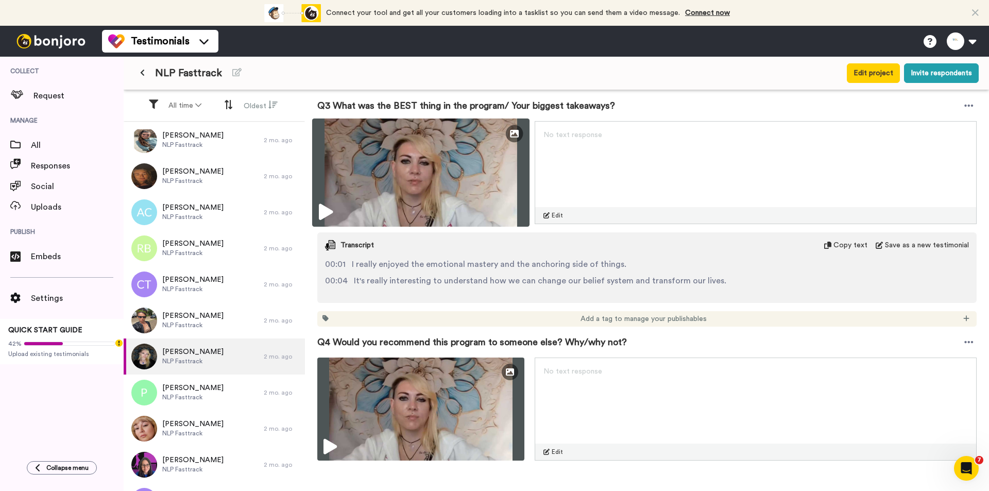
click at [453, 183] on img at bounding box center [420, 172] width 217 height 108
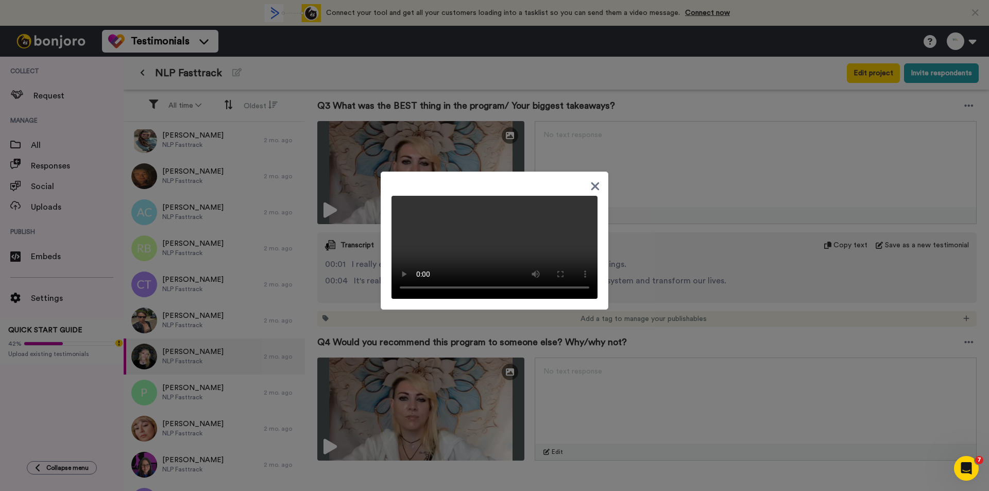
click at [594, 182] on icon at bounding box center [595, 186] width 8 height 8
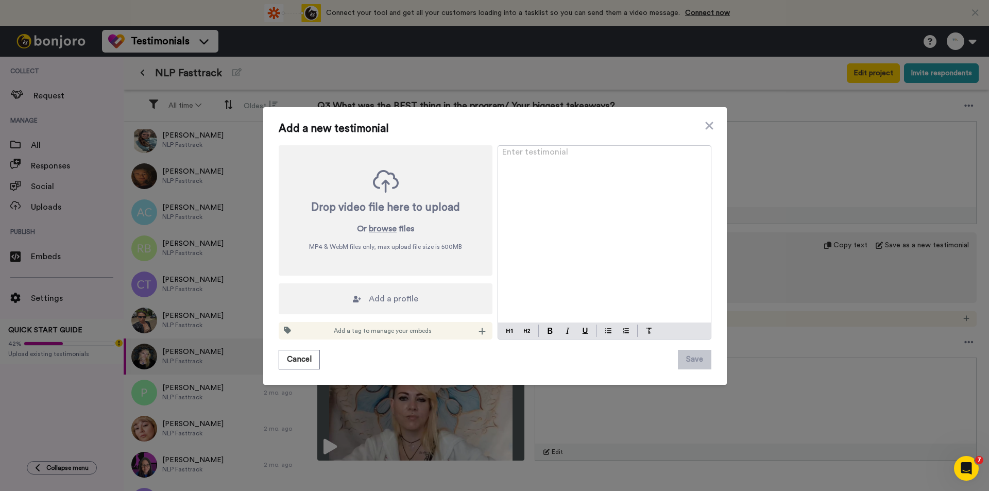
click at [824, 220] on div "Add a new testimonial Drop video file here to upload Or browse files MP4 & WebM…" at bounding box center [494, 245] width 989 height 491
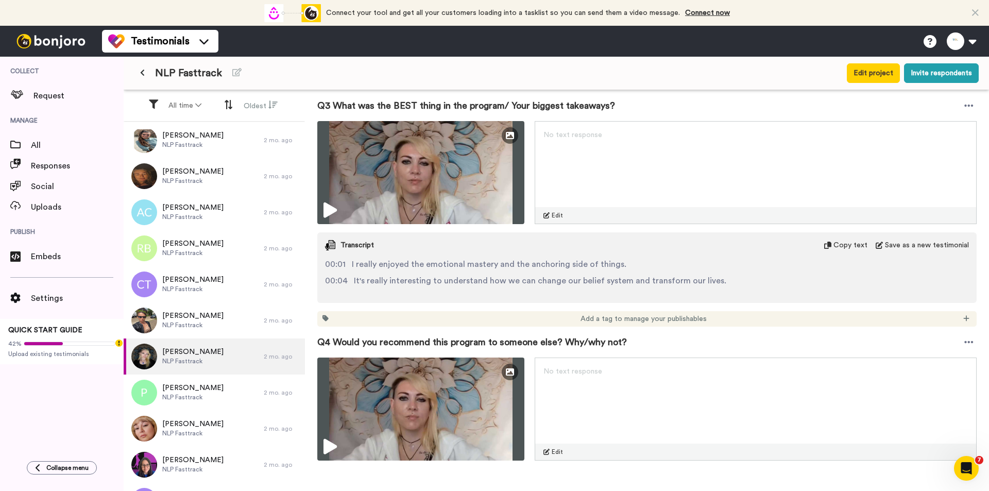
scroll to position [566, 0]
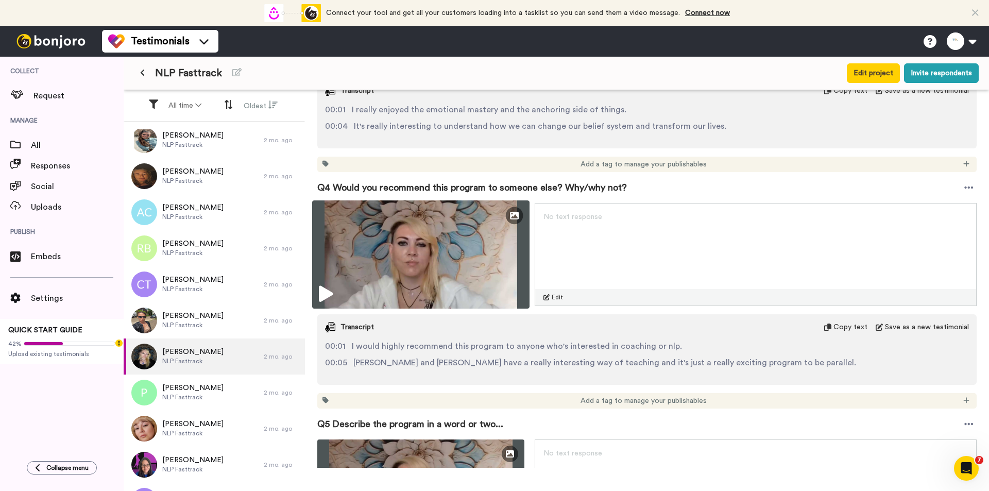
click at [440, 255] on img at bounding box center [420, 254] width 217 height 108
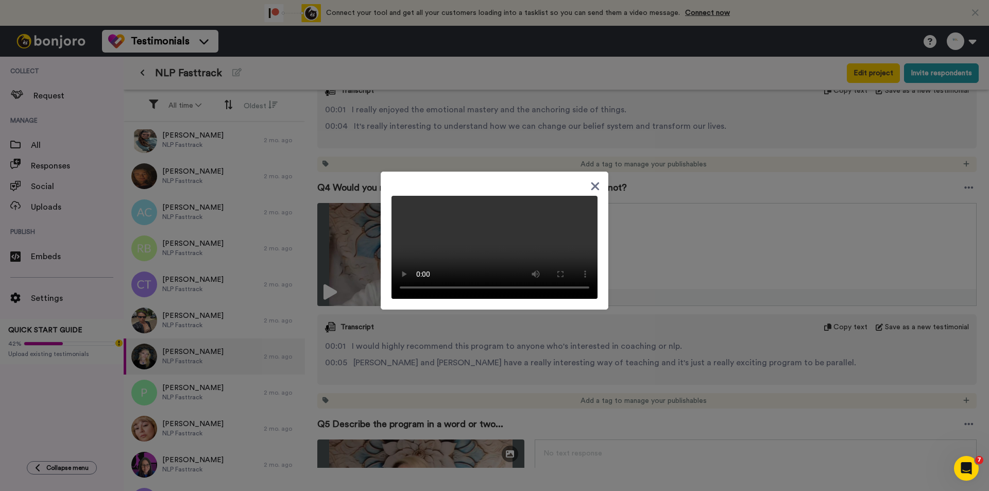
click at [429, 355] on div at bounding box center [494, 245] width 989 height 491
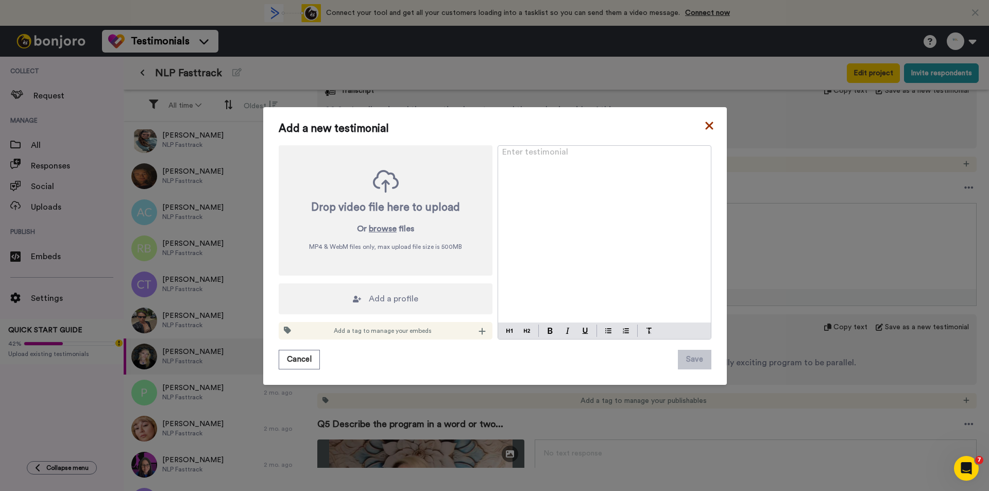
drag, startPoint x: 710, startPoint y: 126, endPoint x: 707, endPoint y: 140, distance: 14.2
click at [709, 126] on icon at bounding box center [709, 125] width 10 height 12
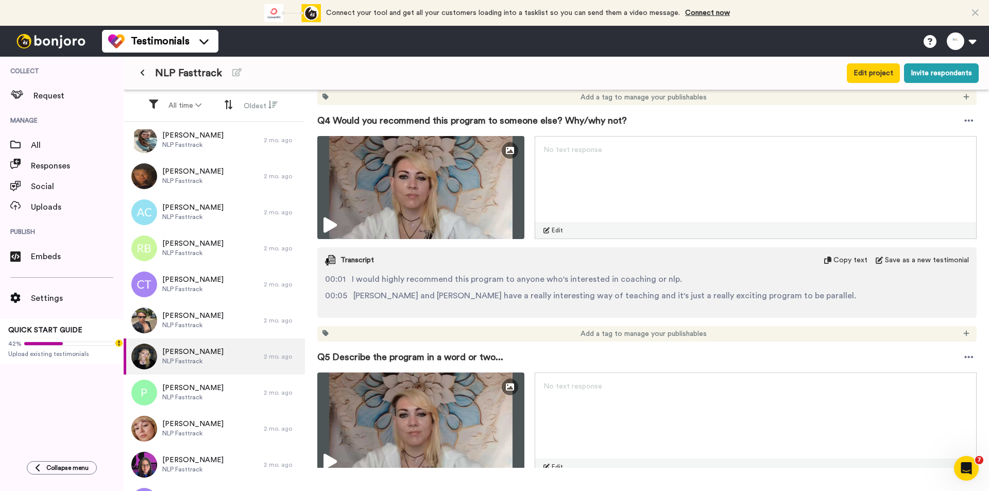
scroll to position [772, 0]
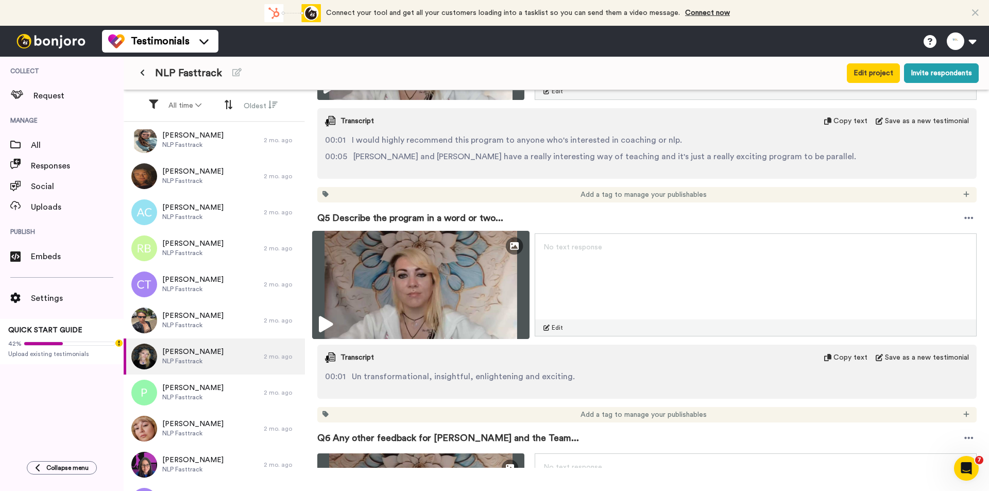
click at [443, 308] on img at bounding box center [420, 285] width 217 height 108
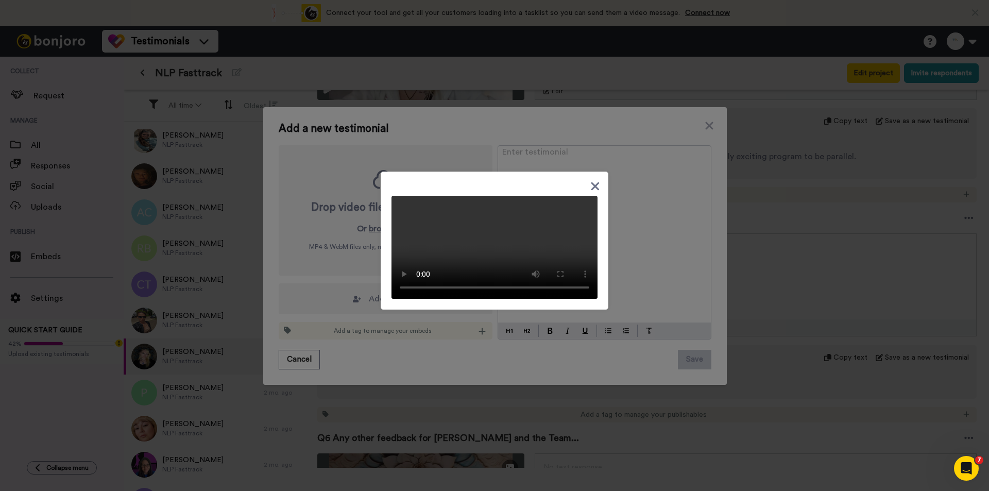
click at [786, 289] on div at bounding box center [494, 245] width 989 height 491
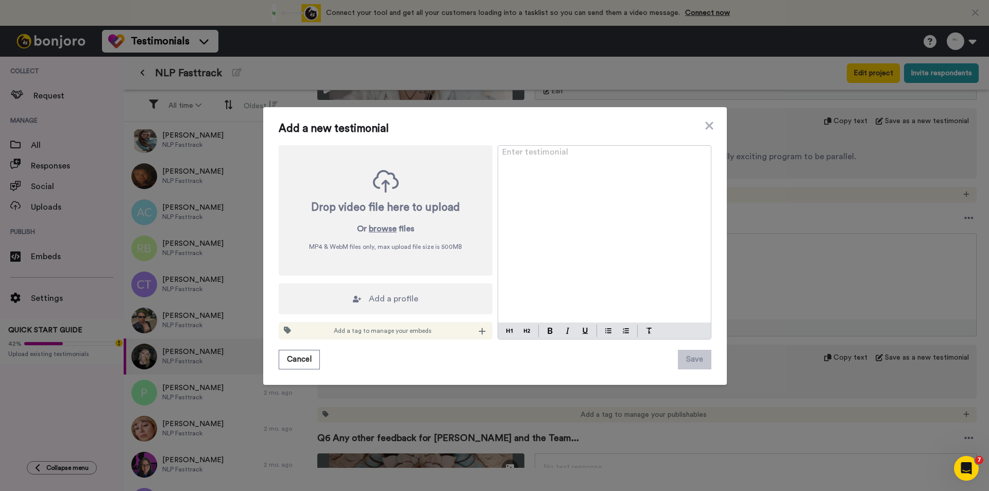
click at [765, 291] on div "Add a new testimonial Drop video file here to upload Or browse files MP4 & WebM…" at bounding box center [494, 245] width 989 height 491
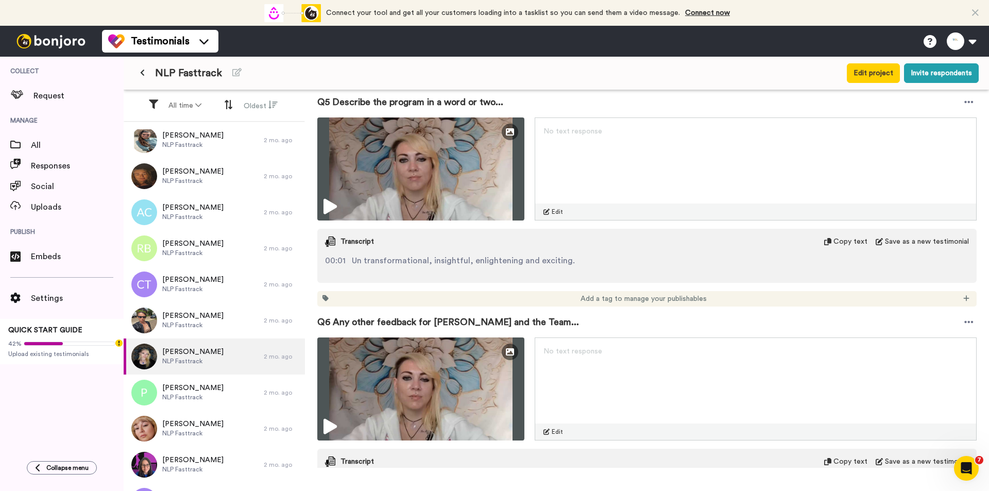
scroll to position [1030, 0]
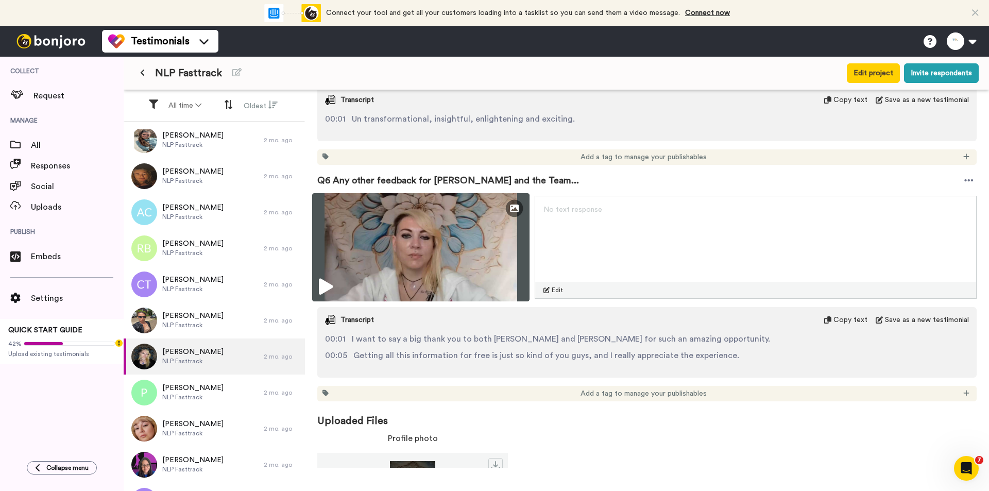
click at [456, 264] on img at bounding box center [420, 247] width 217 height 108
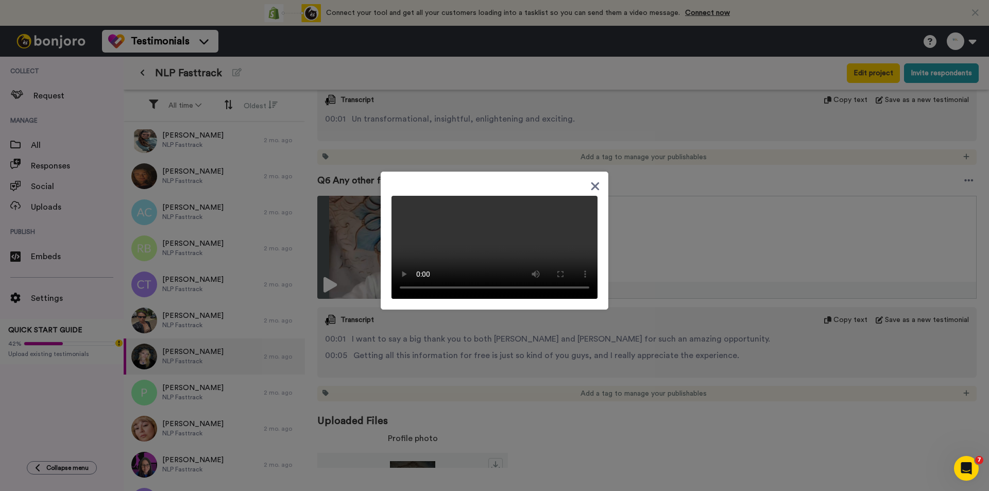
click at [592, 180] on icon at bounding box center [595, 186] width 10 height 13
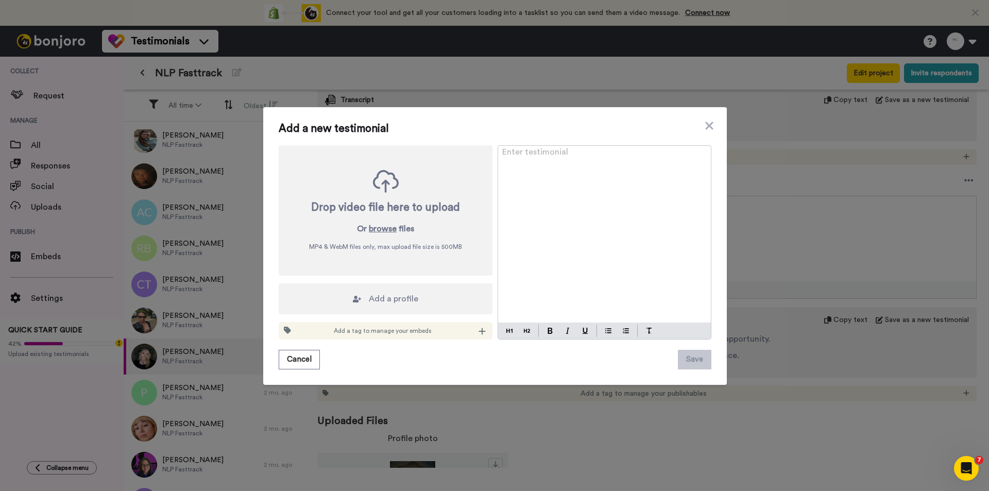
drag, startPoint x: 451, startPoint y: 450, endPoint x: 358, endPoint y: 443, distance: 93.5
click at [450, 449] on div "Add a new testimonial Drop video file here to upload Or browse files MP4 & WebM…" at bounding box center [494, 245] width 989 height 491
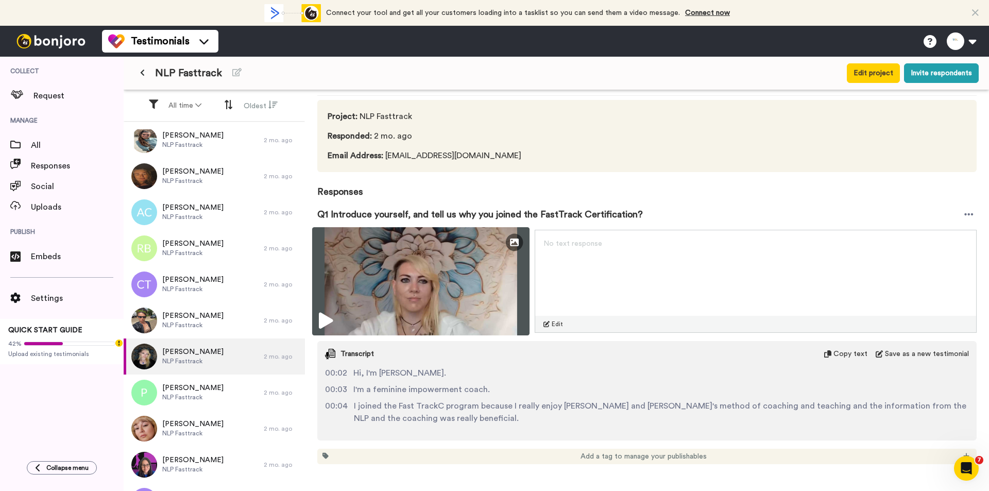
scroll to position [0, 0]
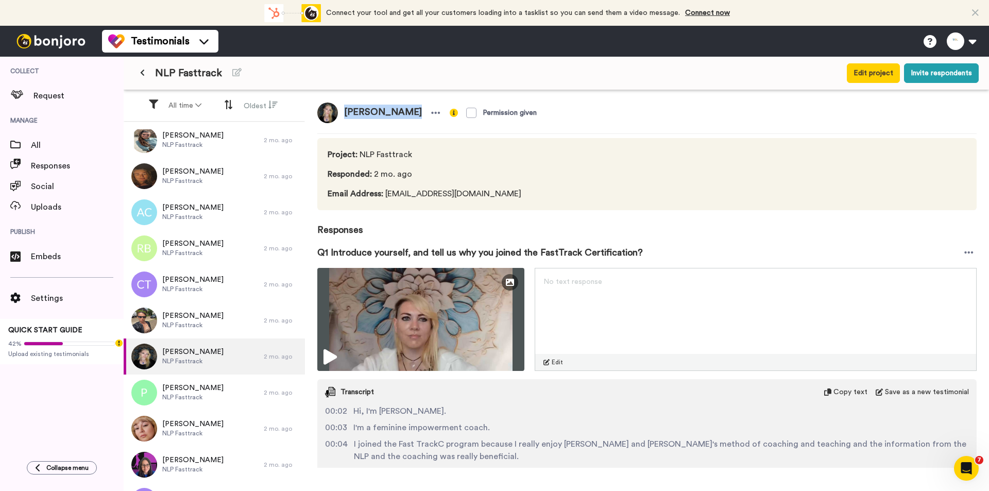
drag, startPoint x: 405, startPoint y: 115, endPoint x: 346, endPoint y: 115, distance: 59.2
click at [346, 115] on span "[PERSON_NAME]" at bounding box center [383, 112] width 90 height 21
copy span "[PERSON_NAME]"
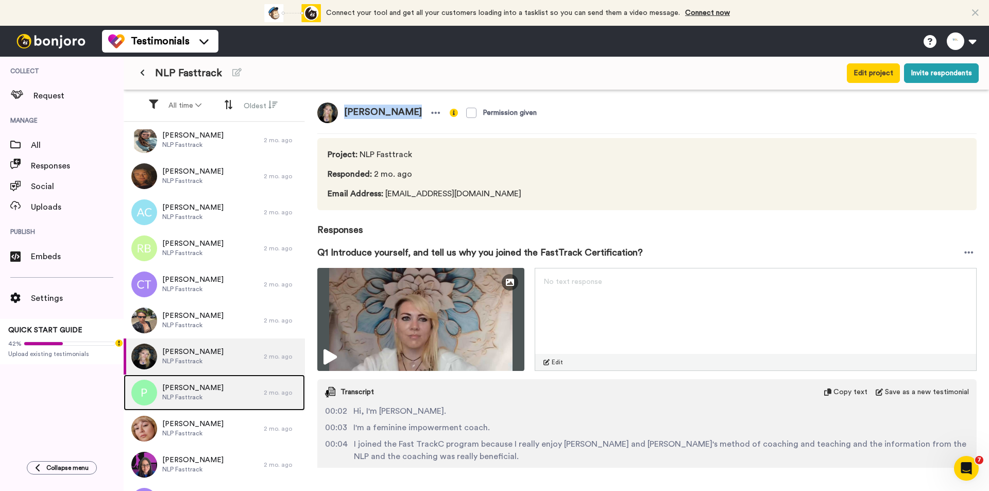
click at [193, 389] on span "[PERSON_NAME]" at bounding box center [192, 388] width 61 height 10
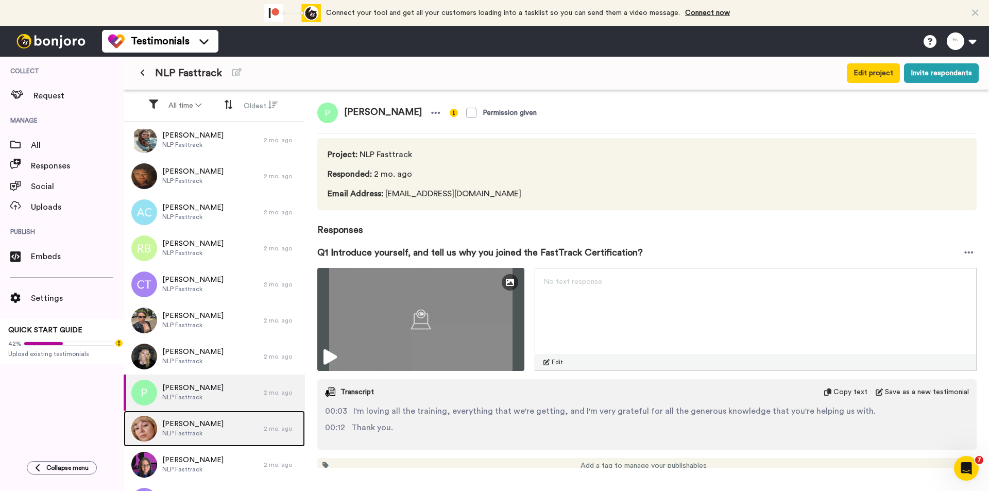
click at [209, 418] on div "[PERSON_NAME] NLP Fasttrack" at bounding box center [194, 428] width 140 height 36
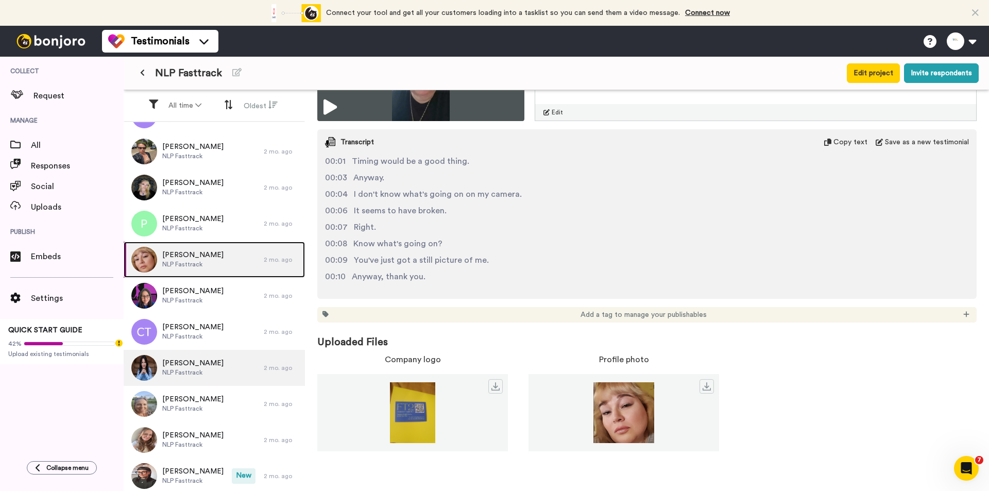
scroll to position [170, 0]
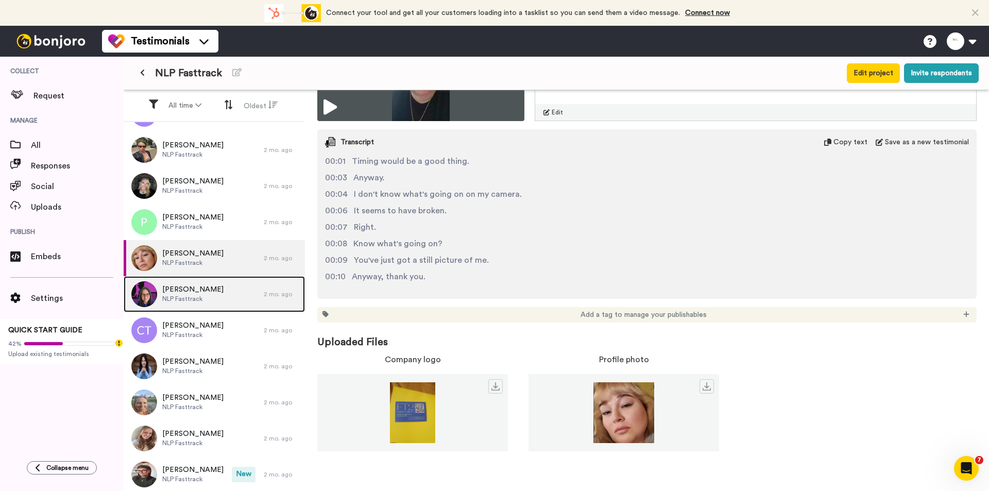
click at [213, 299] on span "NLP Fasttrack" at bounding box center [192, 299] width 61 height 8
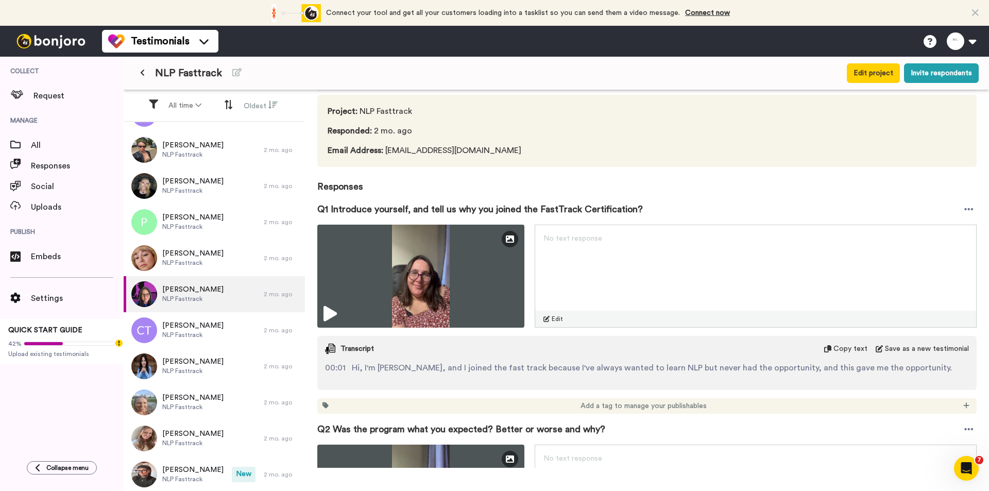
scroll to position [103, 0]
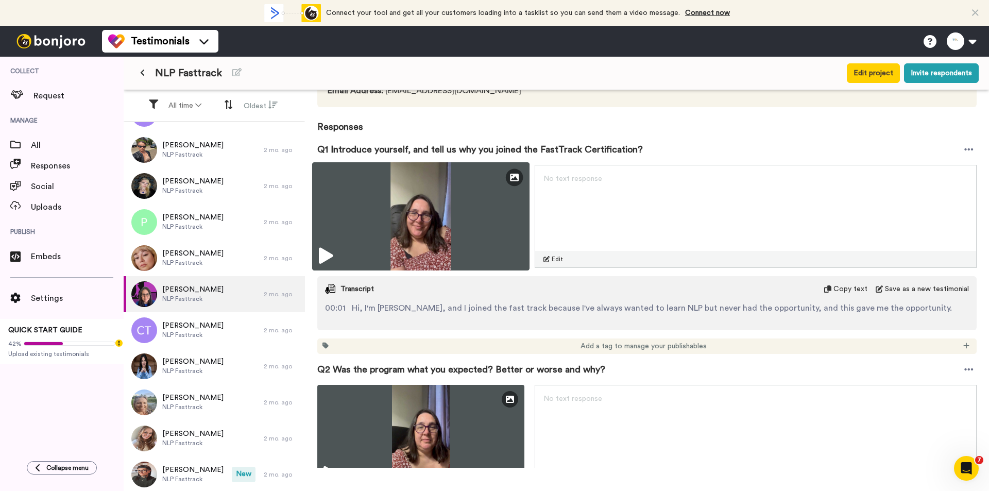
click at [459, 220] on img at bounding box center [420, 216] width 217 height 108
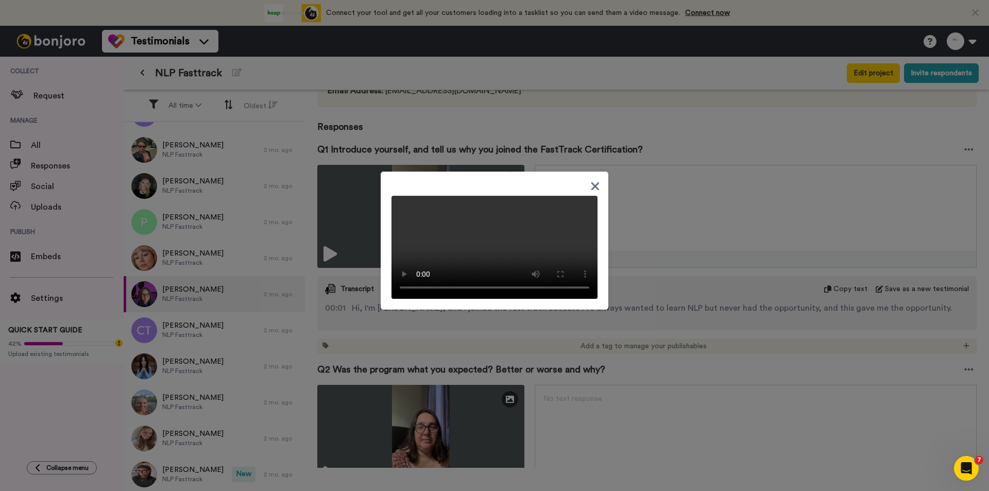
click at [743, 179] on div at bounding box center [494, 245] width 989 height 491
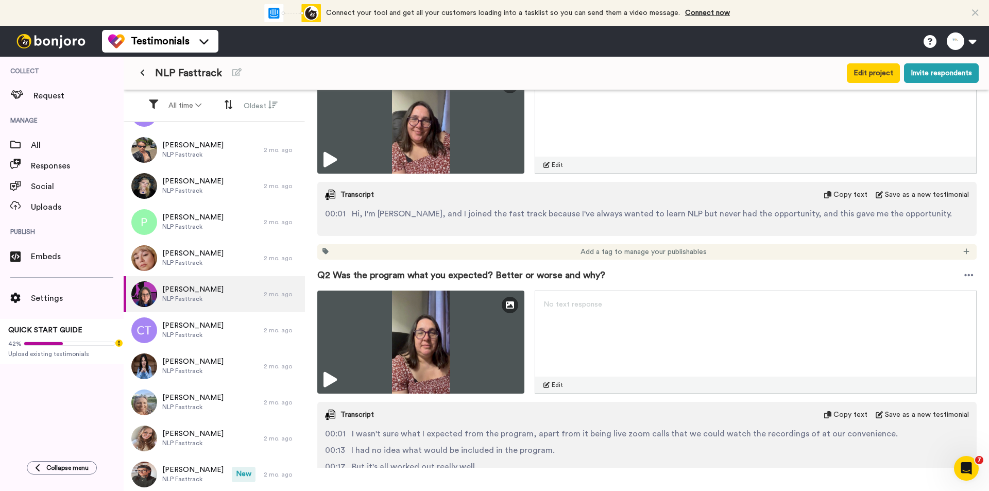
scroll to position [257, 0]
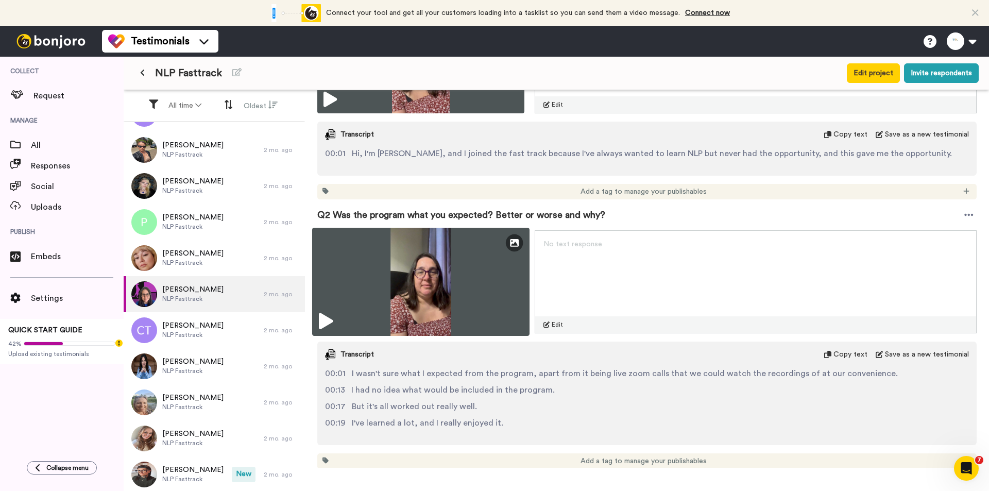
click at [456, 279] on img at bounding box center [420, 282] width 217 height 108
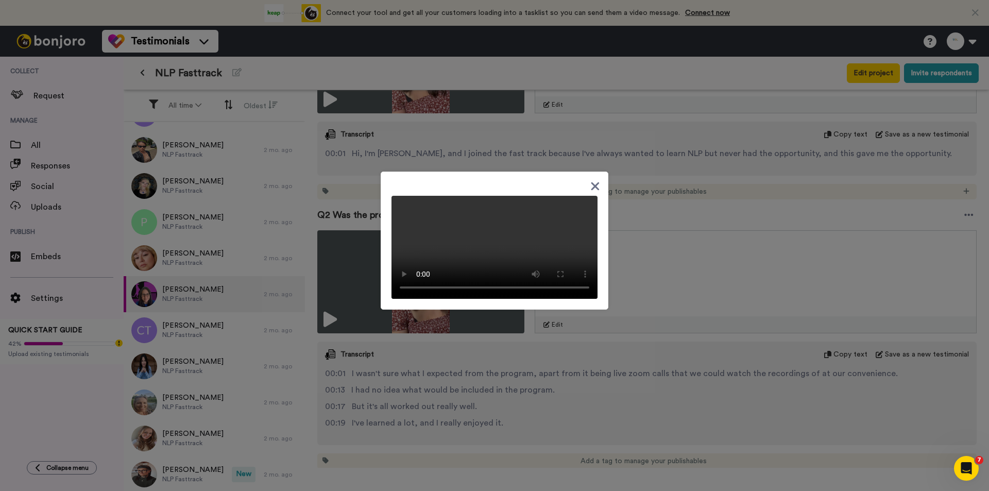
click at [721, 125] on div at bounding box center [494, 245] width 989 height 491
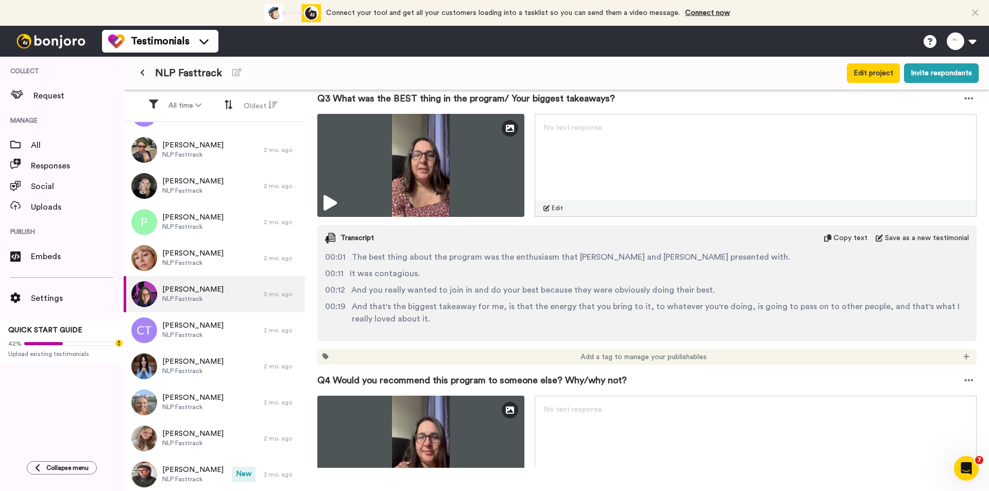
scroll to position [669, 0]
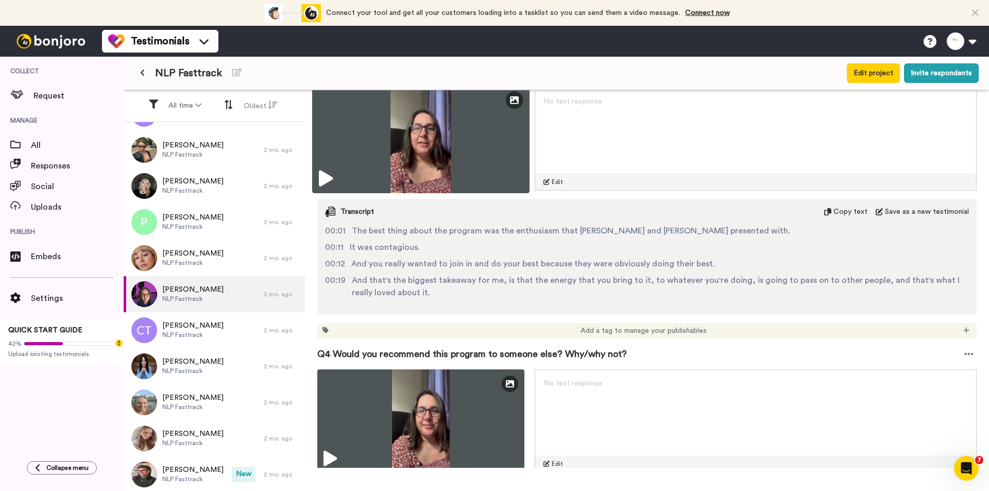
click at [450, 148] on img at bounding box center [420, 139] width 217 height 108
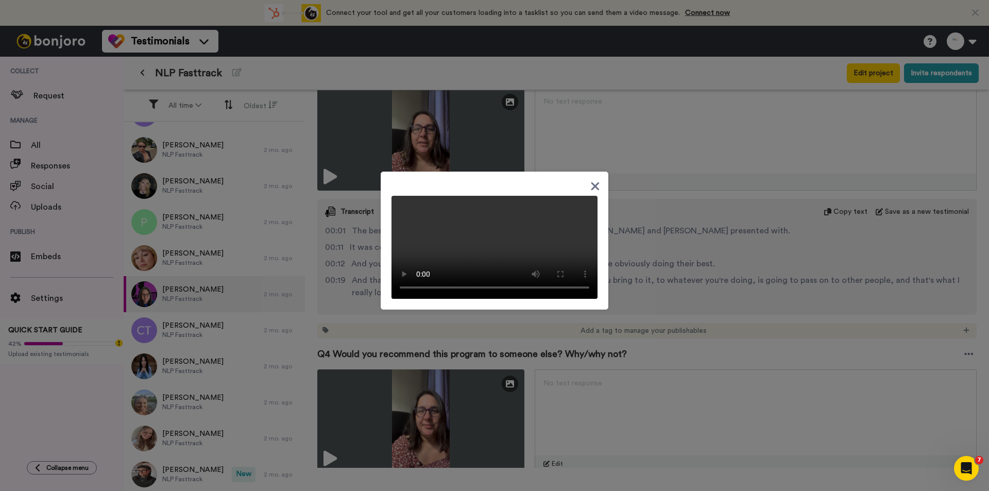
click at [593, 180] on icon at bounding box center [595, 186] width 10 height 13
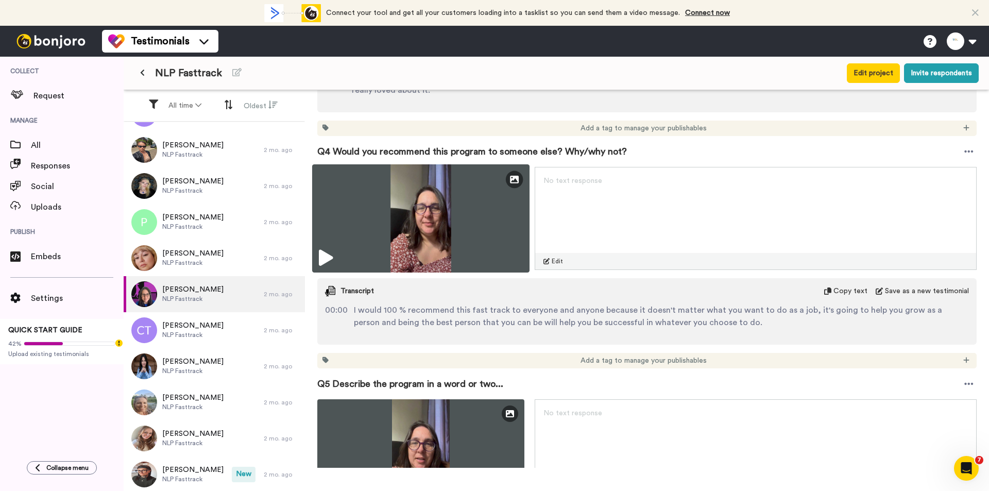
scroll to position [927, 0]
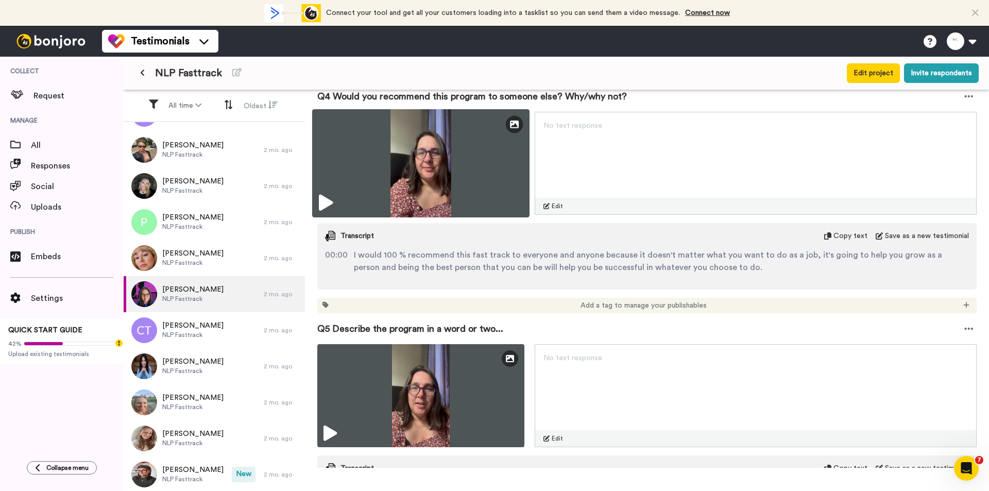
click at [440, 150] on img at bounding box center [420, 163] width 217 height 108
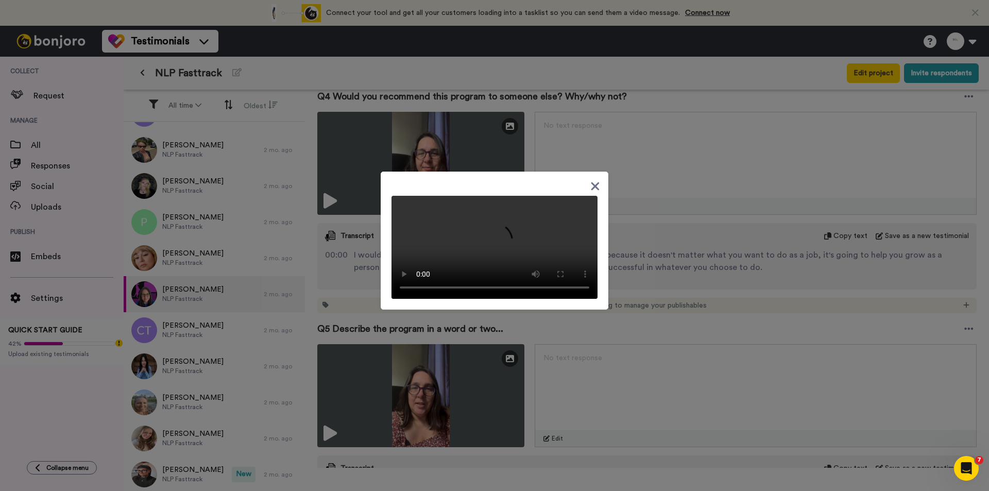
drag, startPoint x: 685, startPoint y: 264, endPoint x: 709, endPoint y: 262, distance: 23.8
click at [685, 264] on div at bounding box center [494, 245] width 989 height 491
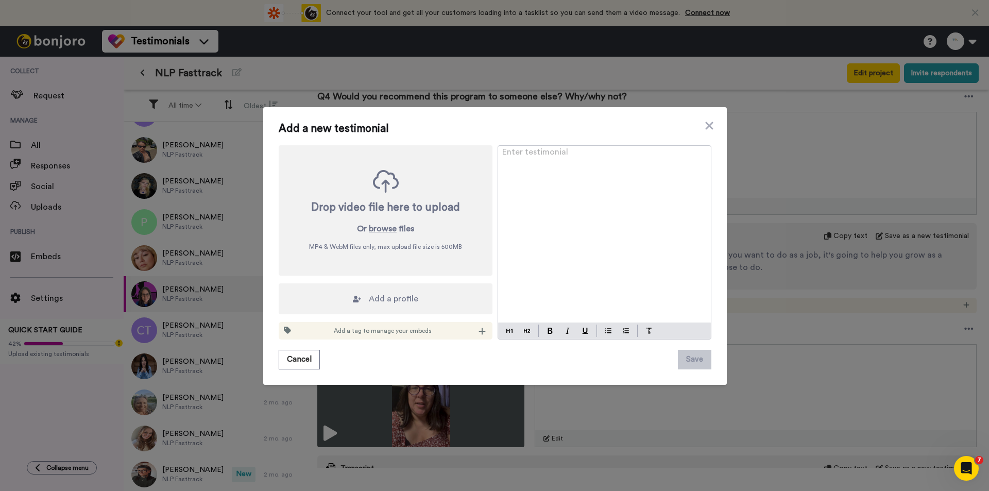
click at [718, 379] on div "Add a new testimonial Drop video file here to upload Or browse files MP4 & WebM…" at bounding box center [494, 246] width 463 height 278
click at [775, 307] on div "Add a new testimonial Drop video file here to upload Or browse files MP4 & WebM…" at bounding box center [494, 245] width 989 height 491
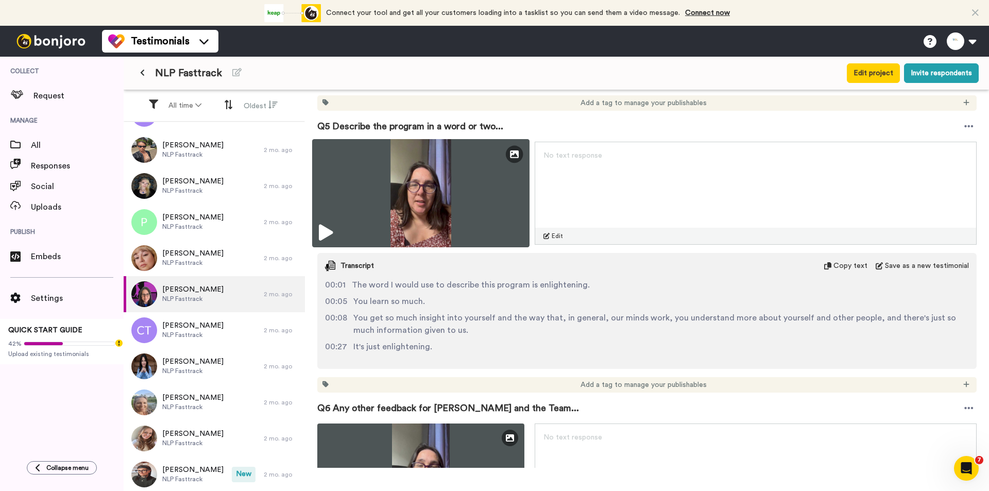
scroll to position [1133, 0]
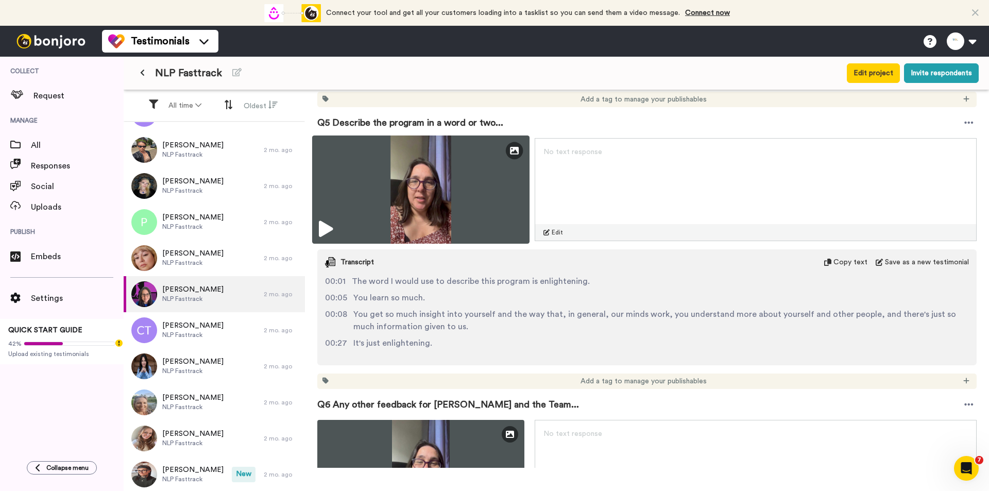
click at [441, 170] on img at bounding box center [420, 189] width 217 height 108
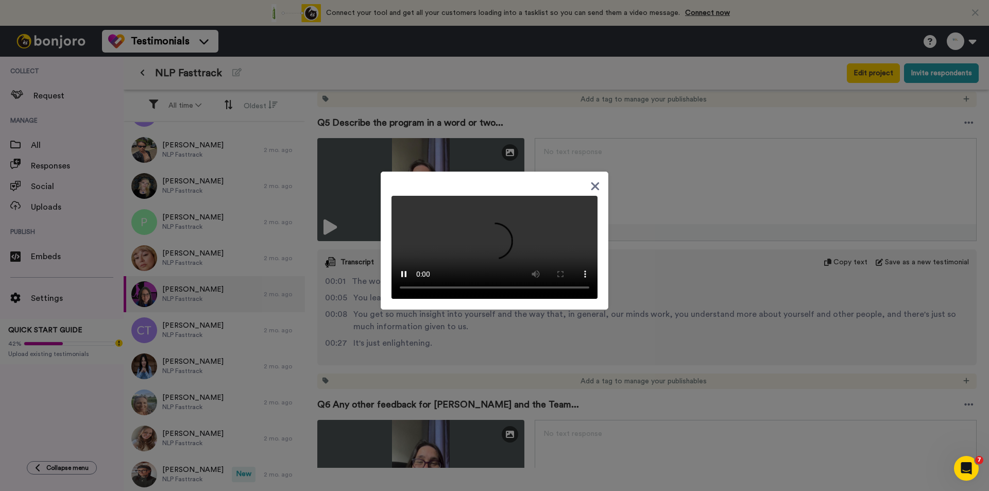
click at [700, 201] on div at bounding box center [494, 245] width 989 height 491
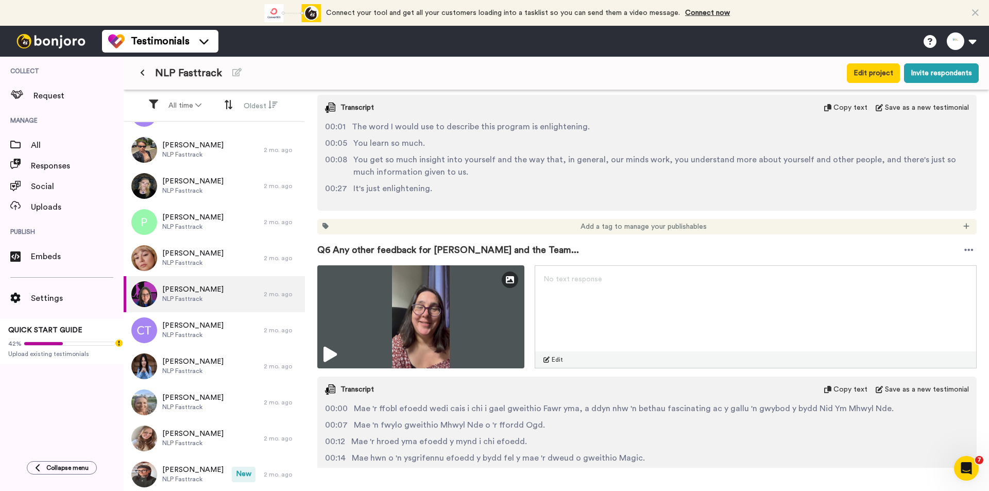
scroll to position [1442, 0]
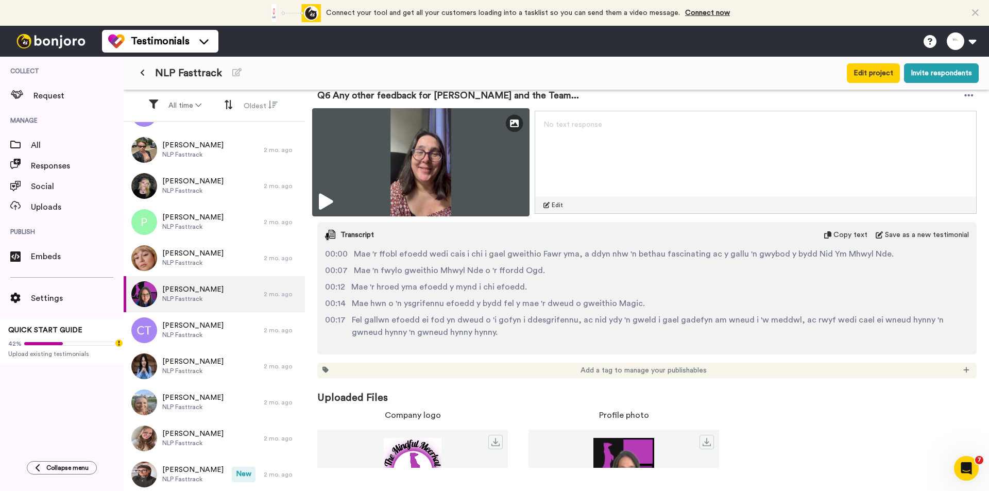
click at [423, 161] on img at bounding box center [420, 162] width 217 height 108
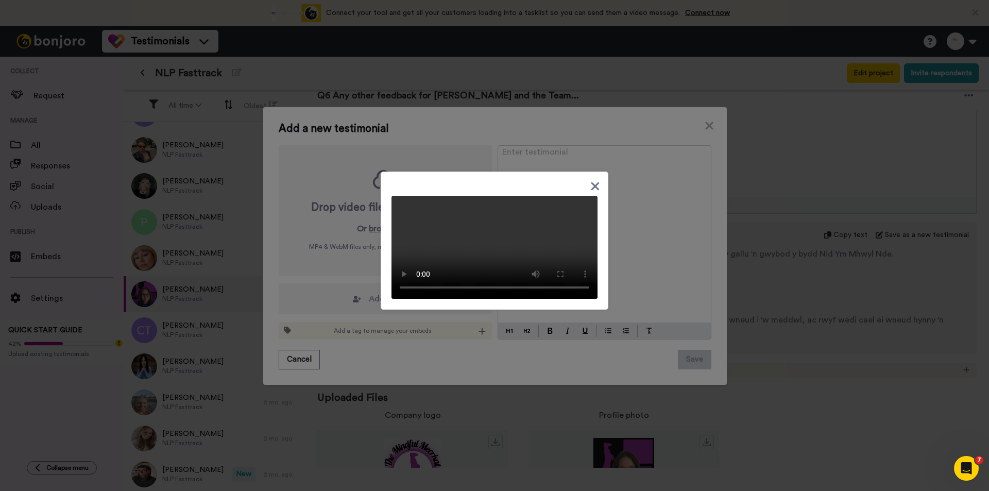
click at [592, 182] on icon at bounding box center [595, 186] width 8 height 8
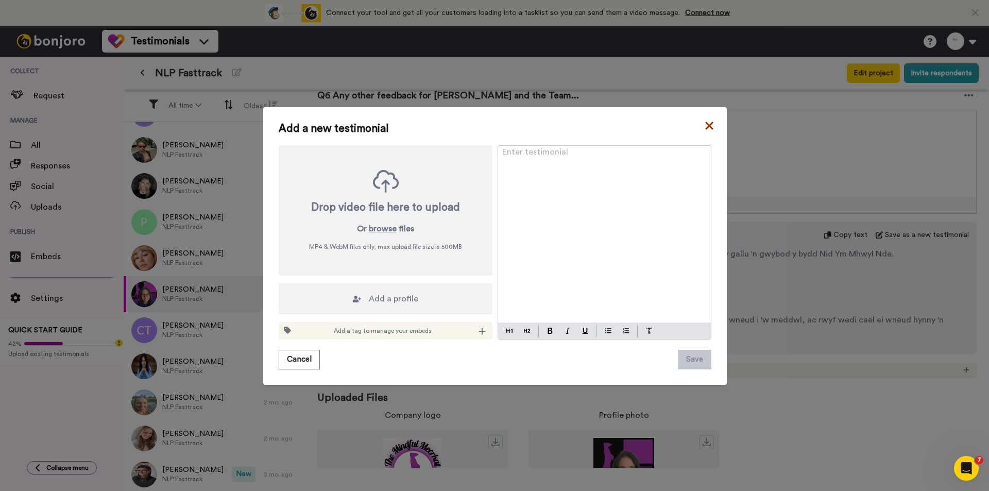
click at [704, 126] on icon at bounding box center [709, 125] width 10 height 12
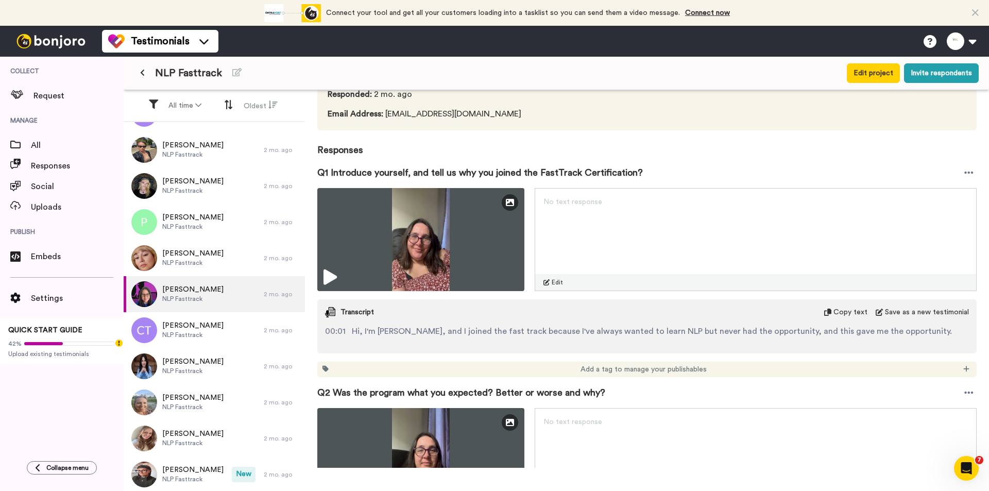
scroll to position [0, 0]
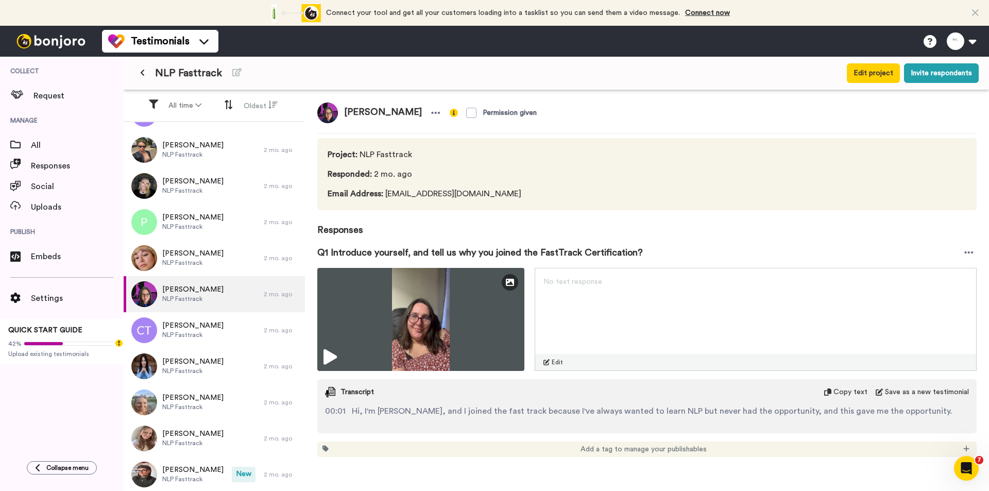
drag, startPoint x: 418, startPoint y: 111, endPoint x: 344, endPoint y: 112, distance: 74.2
click at [344, 112] on span "[PERSON_NAME]" at bounding box center [383, 112] width 90 height 21
copy span "[PERSON_NAME]"
